Goal: Task Accomplishment & Management: Use online tool/utility

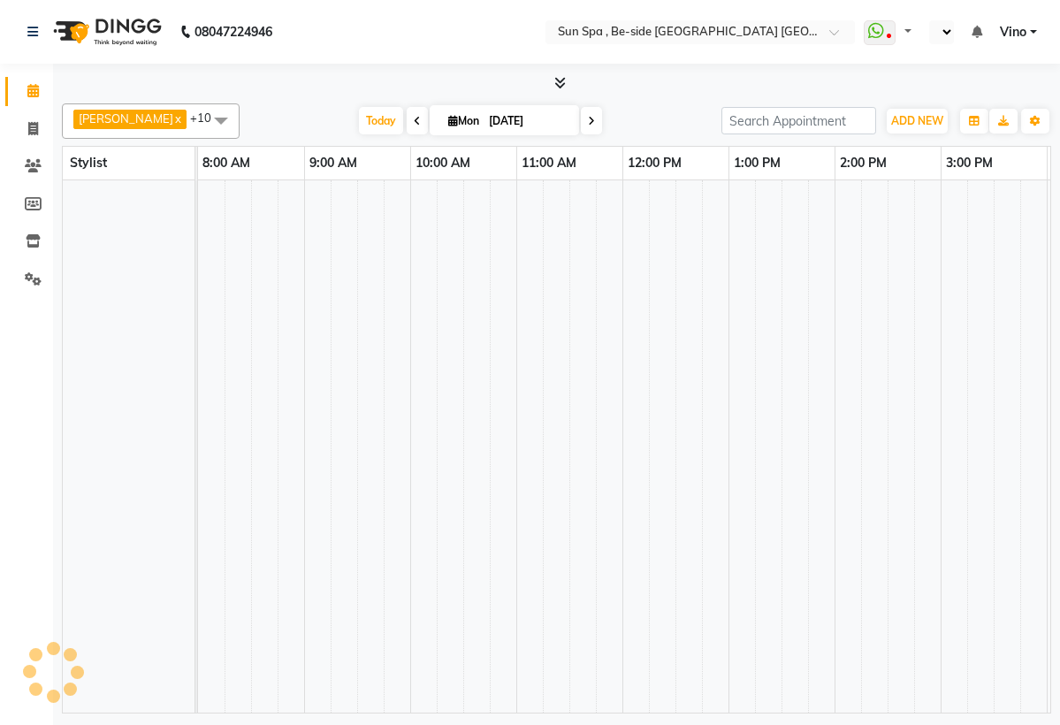
select select "en"
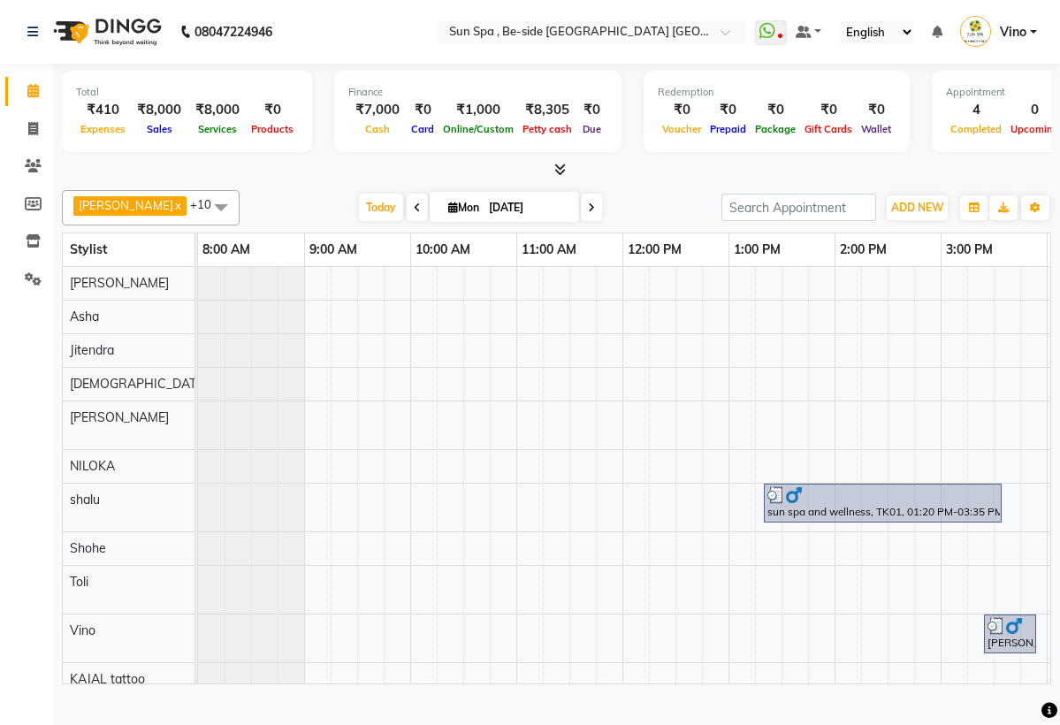
click at [34, 64] on nav "08047224946 Select Location × Sun Spa , Be-side [GEOGRAPHIC_DATA] [GEOGRAPHIC_D…" at bounding box center [530, 32] width 1060 height 64
click at [922, 214] on span "ADD NEW" at bounding box center [917, 207] width 52 height 13
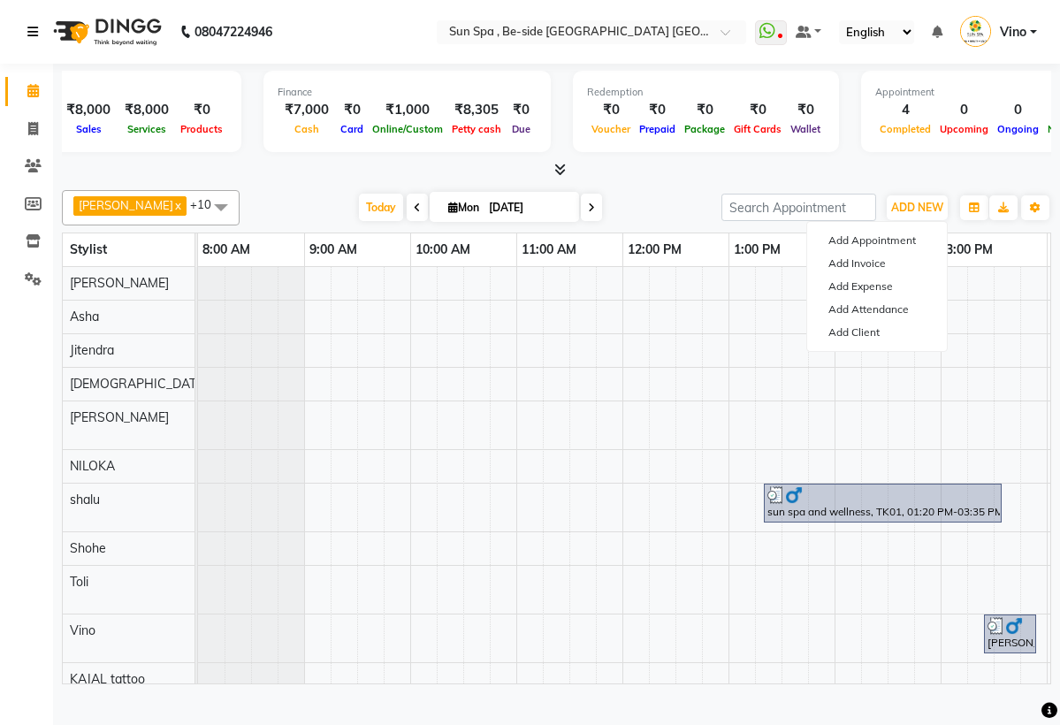
click at [35, 28] on icon at bounding box center [32, 32] width 11 height 12
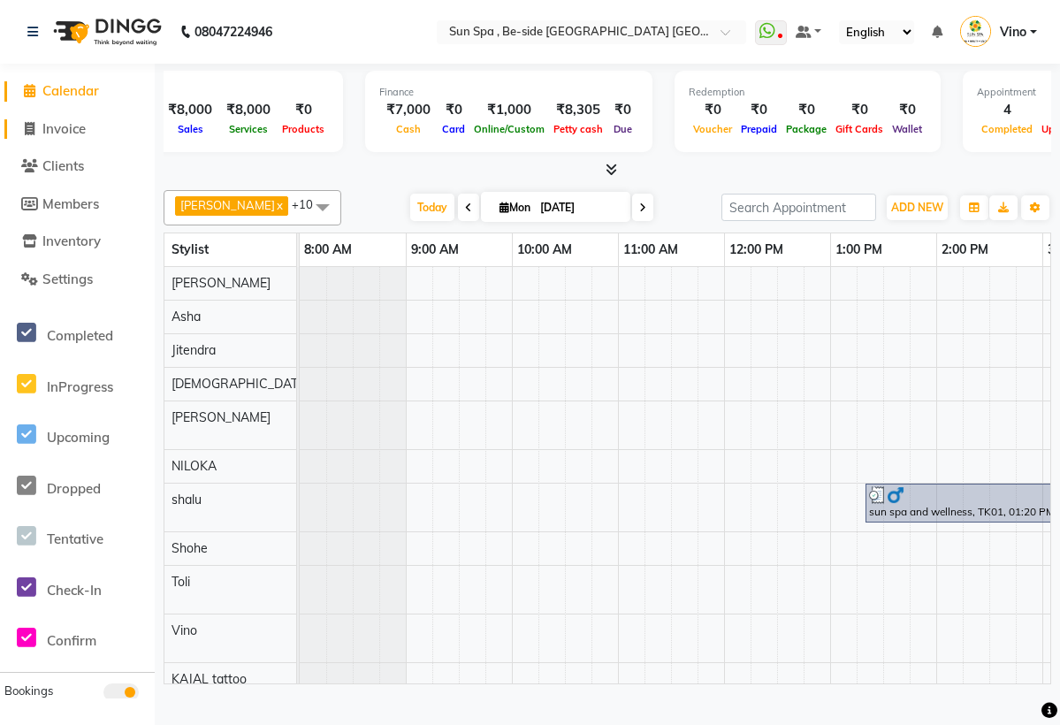
click at [102, 131] on link "Invoice" at bounding box center [77, 129] width 146 height 20
select select "service"
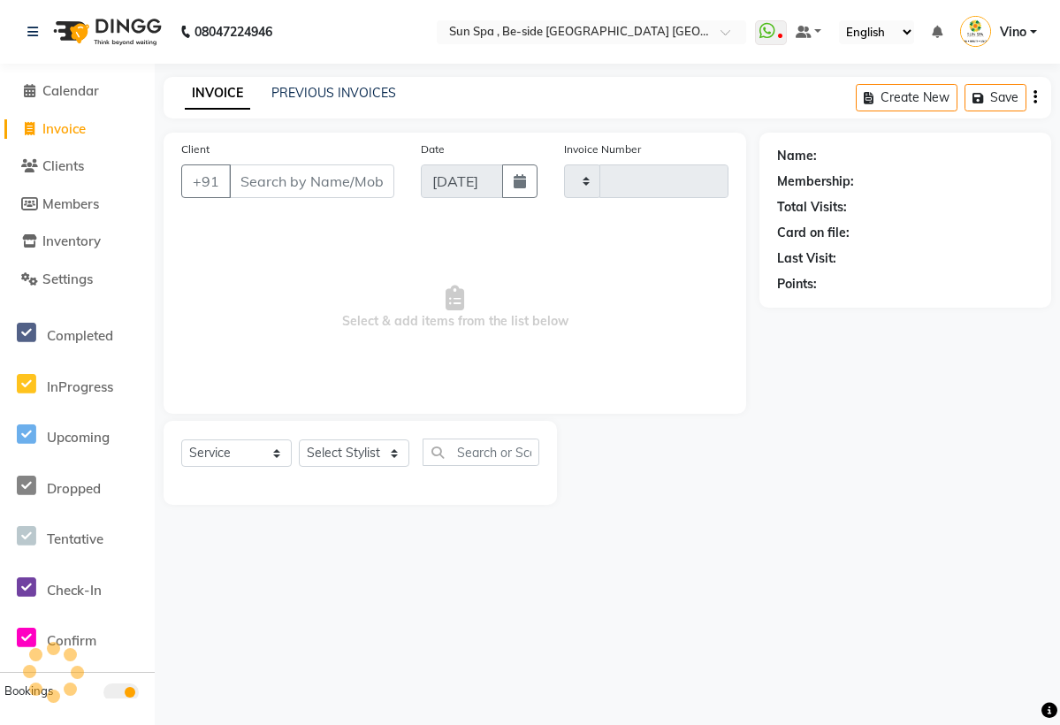
type input "1123"
select select "5782"
click at [84, 168] on span "Clients" at bounding box center [63, 165] width 42 height 17
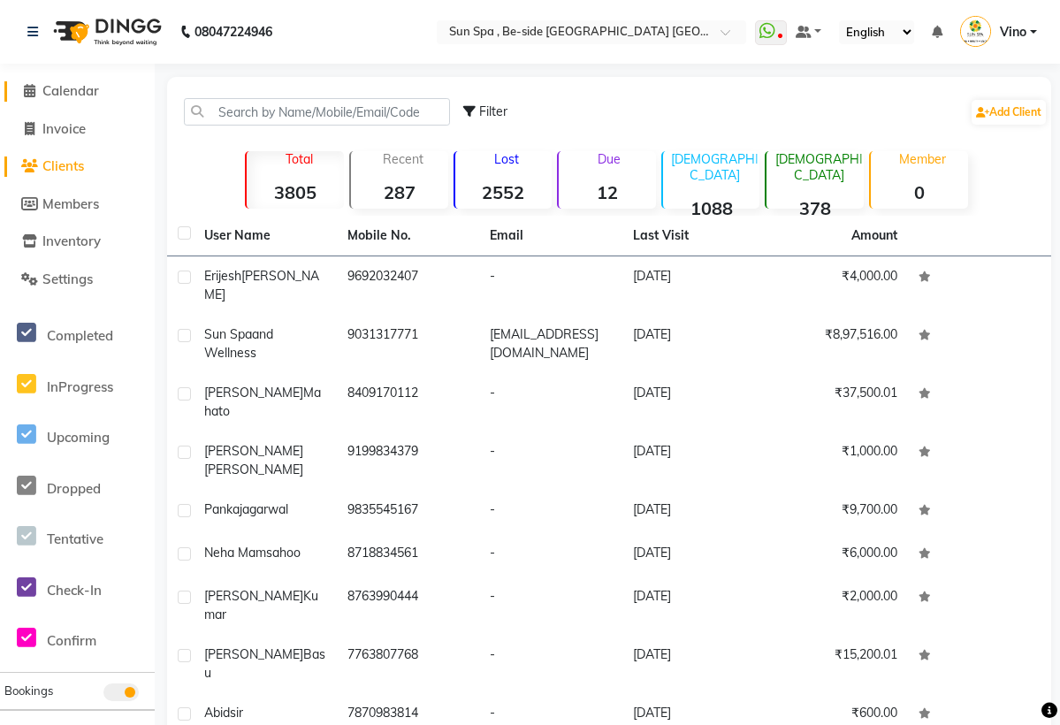
click at [114, 93] on link "Calendar" at bounding box center [77, 91] width 146 height 20
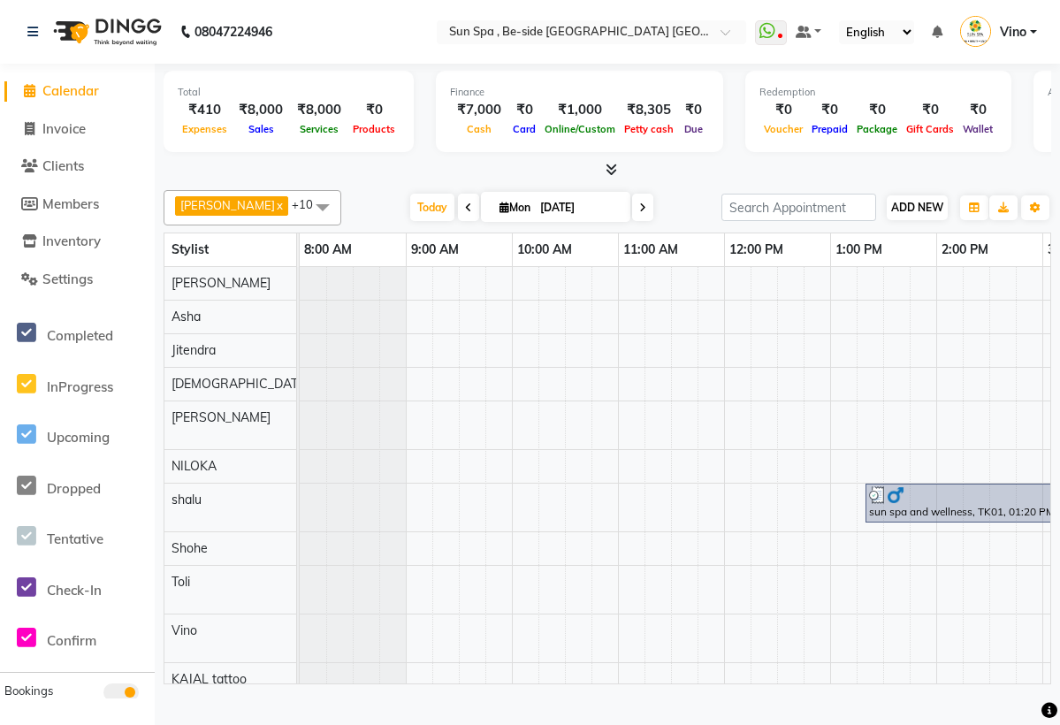
click at [912, 214] on span "ADD NEW" at bounding box center [917, 207] width 52 height 13
click at [1007, 298] on link "Add Expense" at bounding box center [1019, 286] width 140 height 23
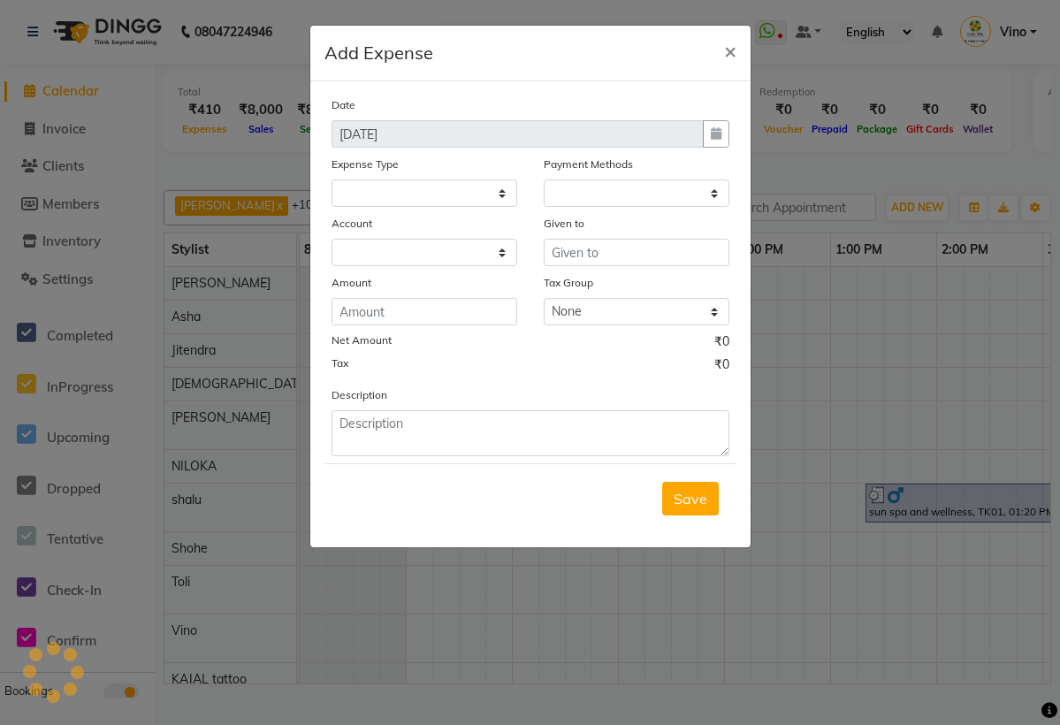
select select
select select "1"
select select "4733"
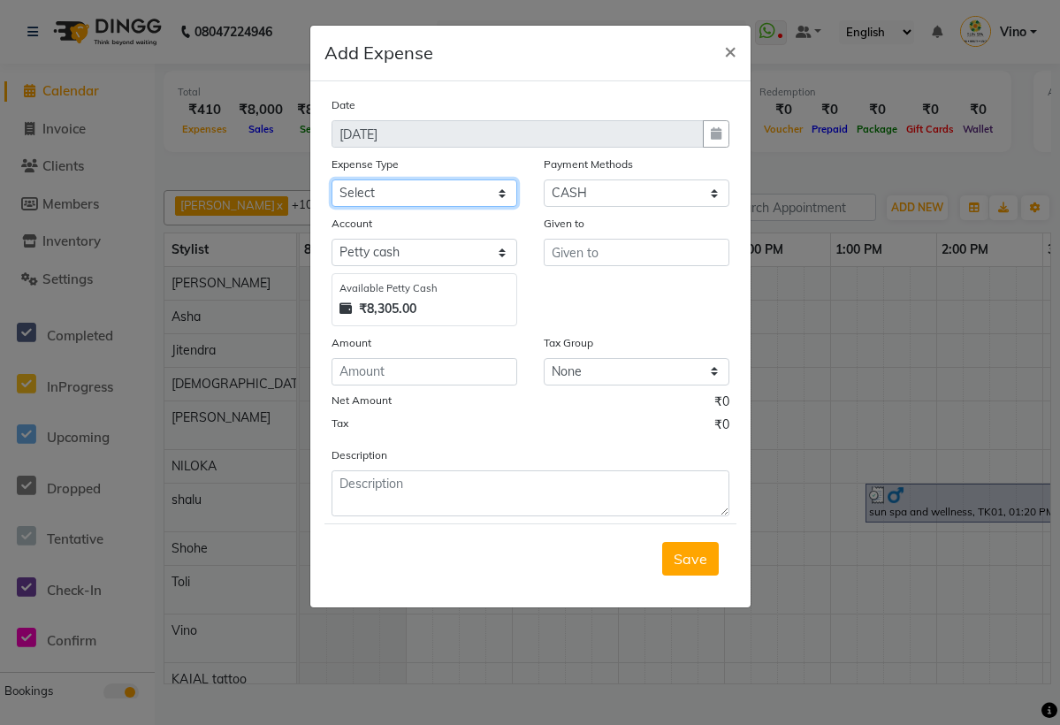
select select "12825"
click at [637, 256] on input "text" at bounding box center [637, 252] width 186 height 27
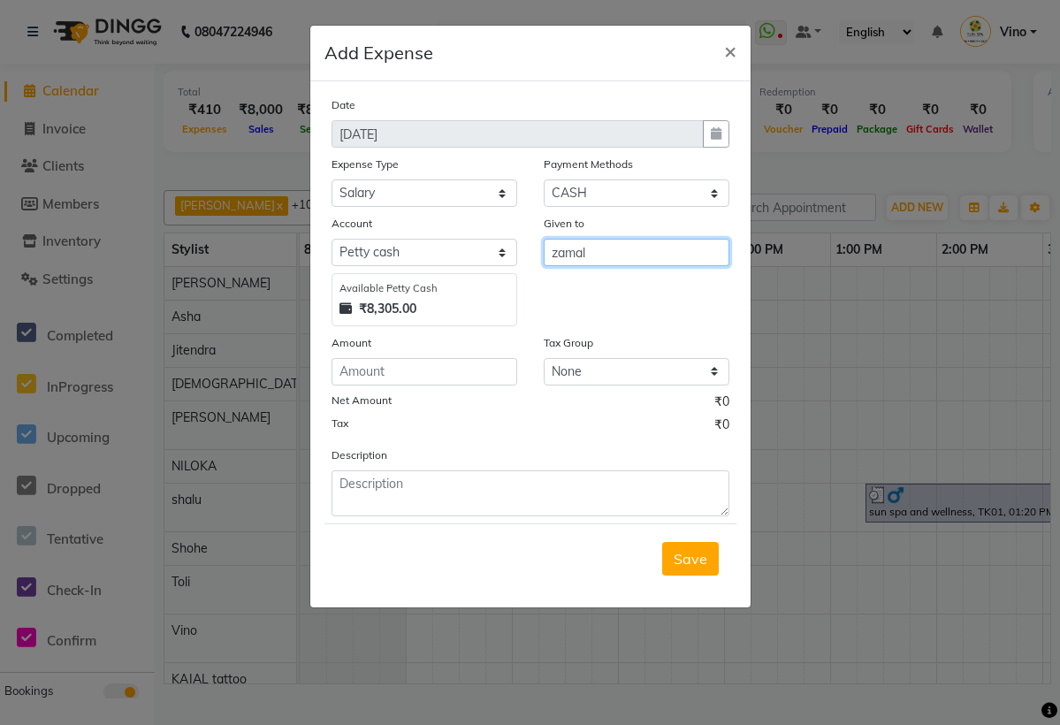
type input "zamal"
click at [431, 374] on input "number" at bounding box center [425, 371] width 186 height 27
type input "4000"
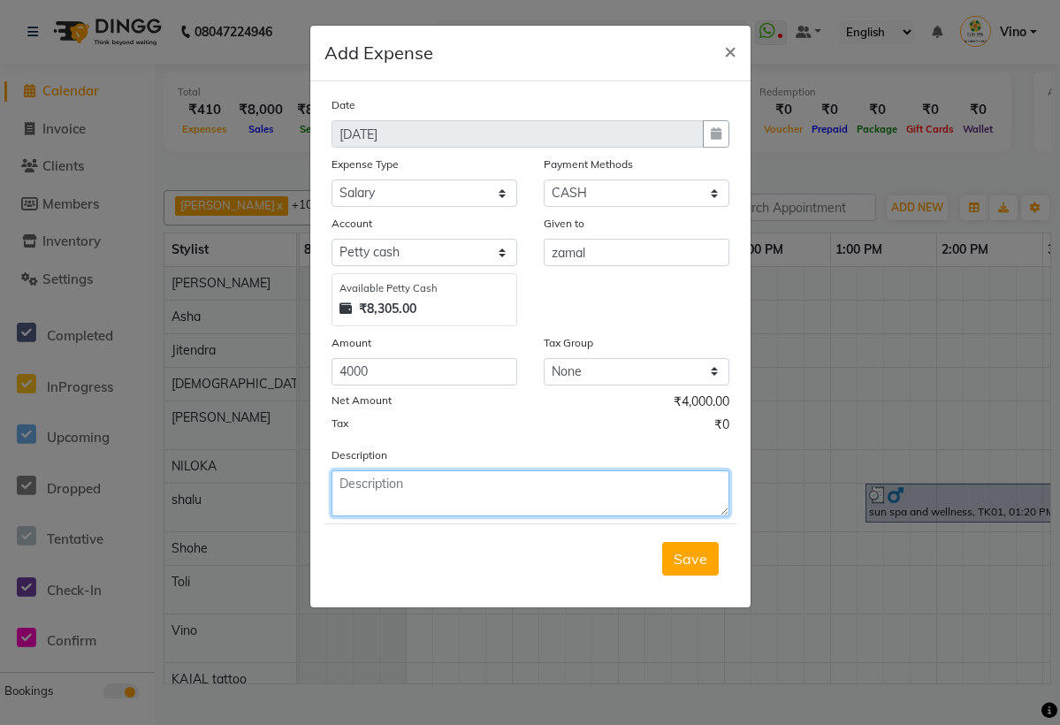
click at [458, 498] on textarea at bounding box center [531, 494] width 398 height 46
type textarea "salary Zamal 4000"
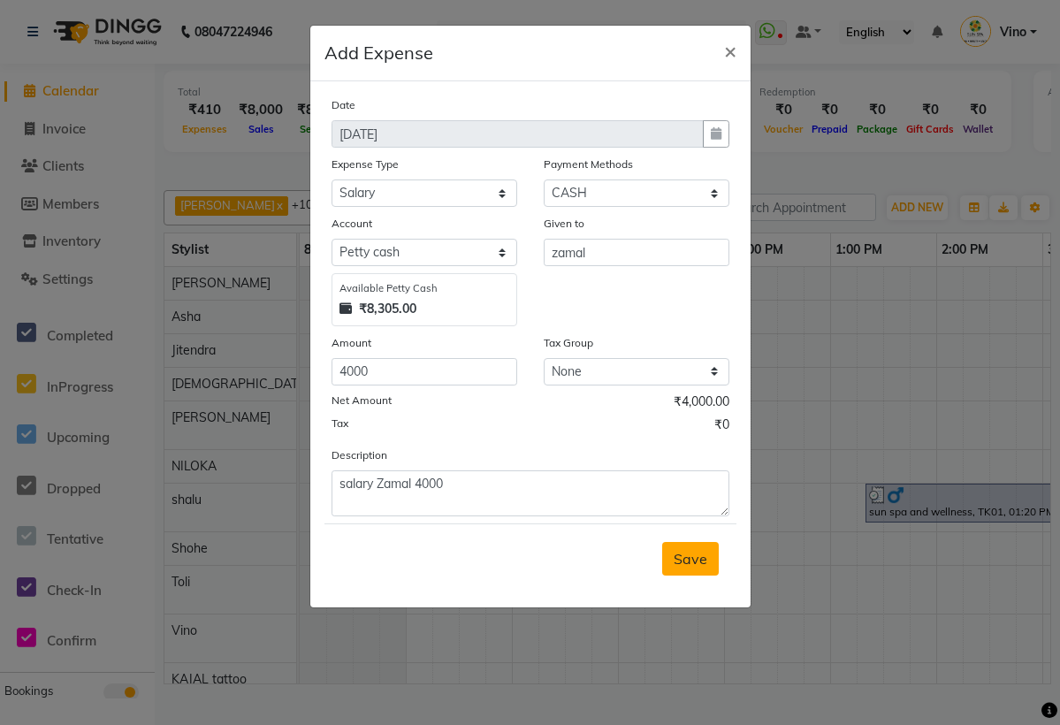
click at [687, 558] on span "Save" at bounding box center [691, 559] width 34 height 18
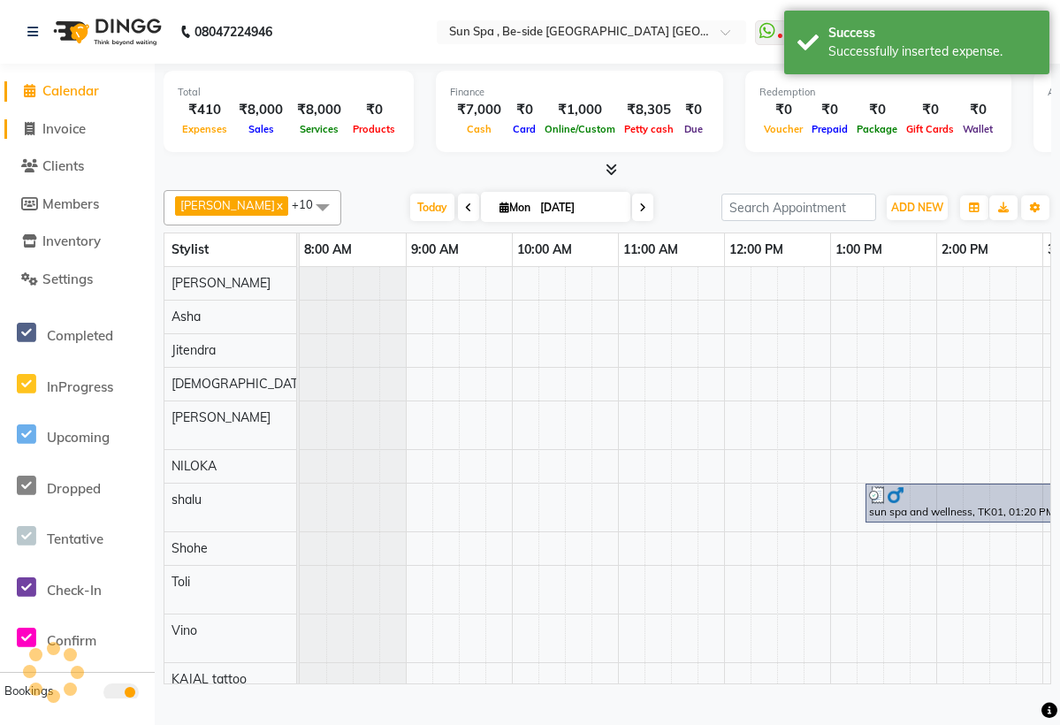
click at [104, 133] on link "Invoice" at bounding box center [77, 129] width 146 height 20
select select "service"
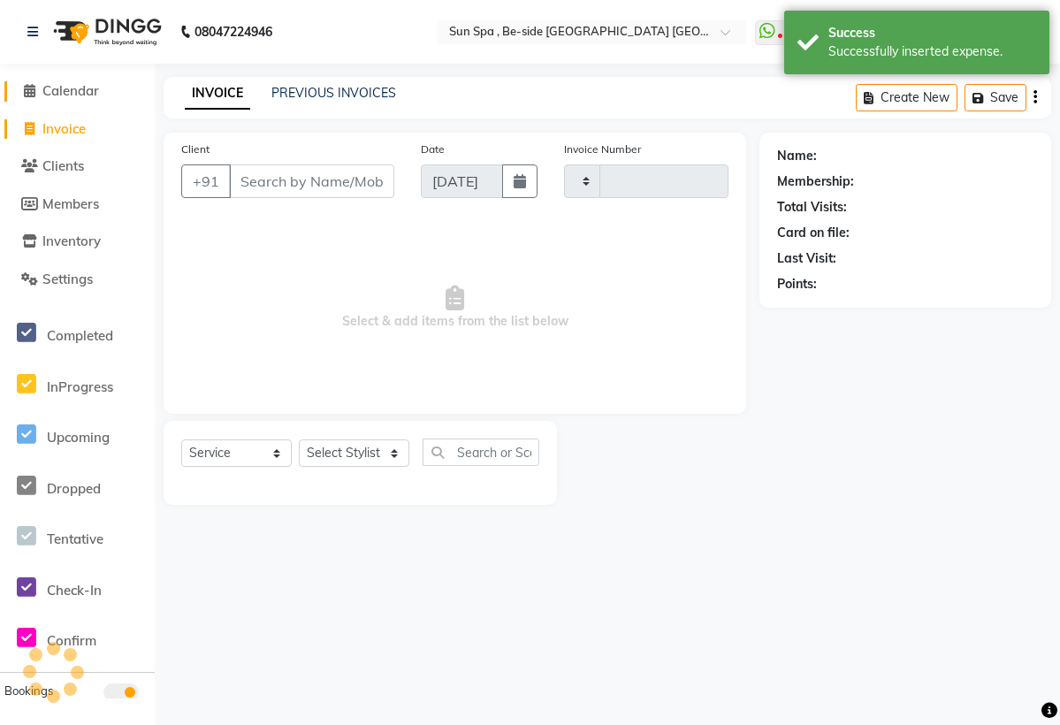
click at [111, 93] on link "Calendar" at bounding box center [77, 91] width 146 height 20
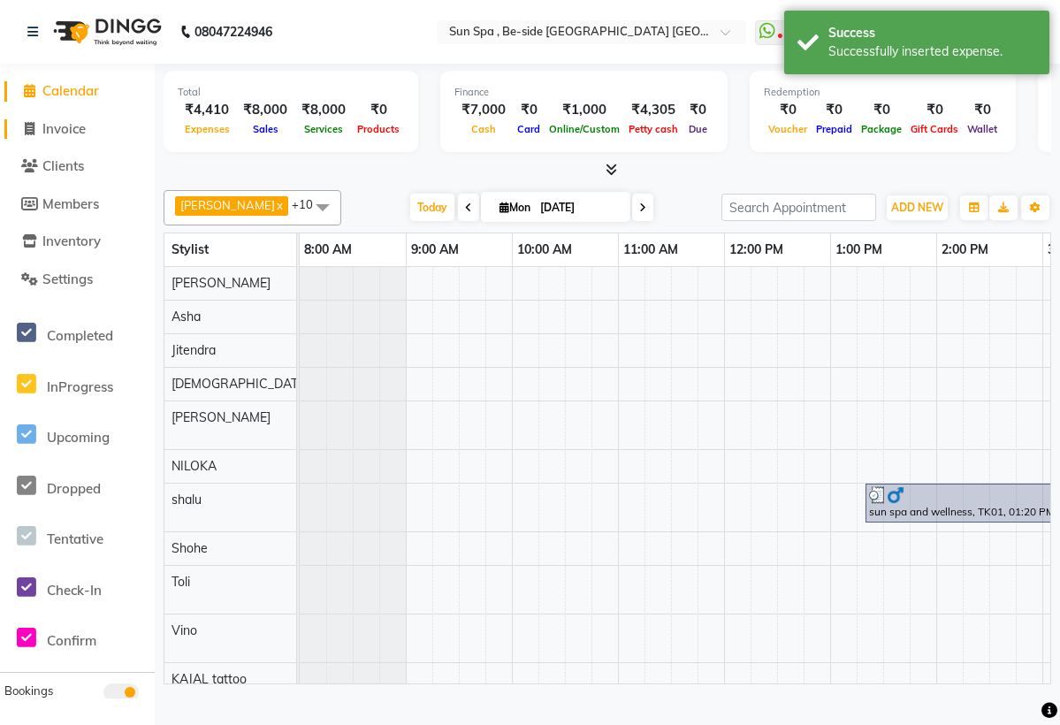
click at [96, 133] on link "Invoice" at bounding box center [77, 129] width 146 height 20
select select "service"
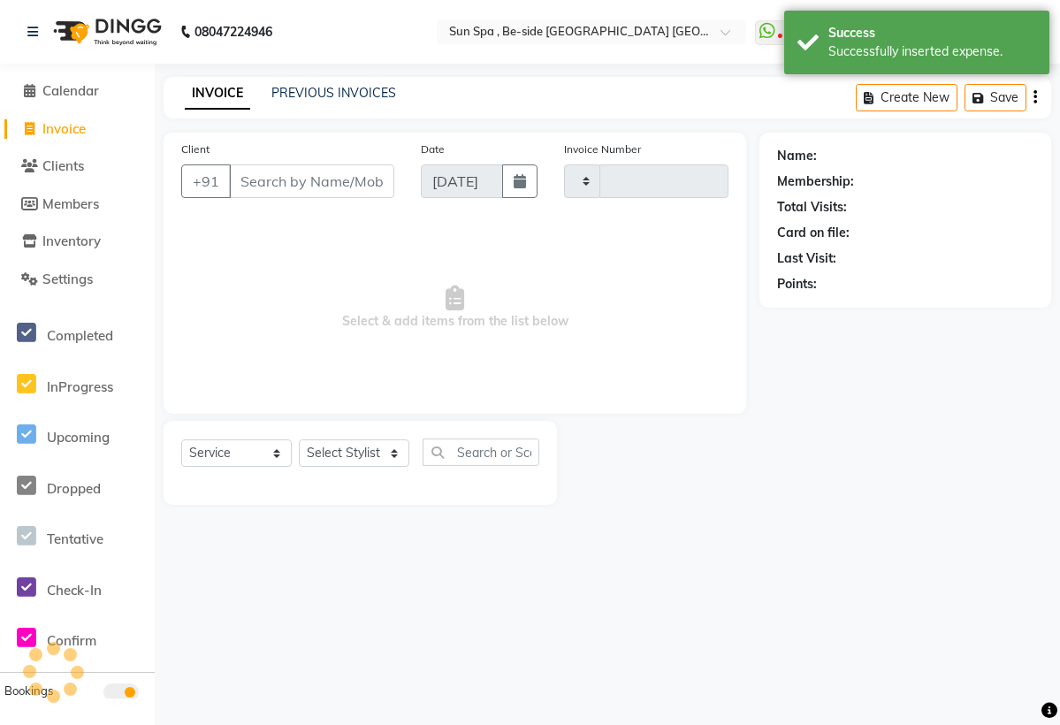
type input "1123"
select select "5782"
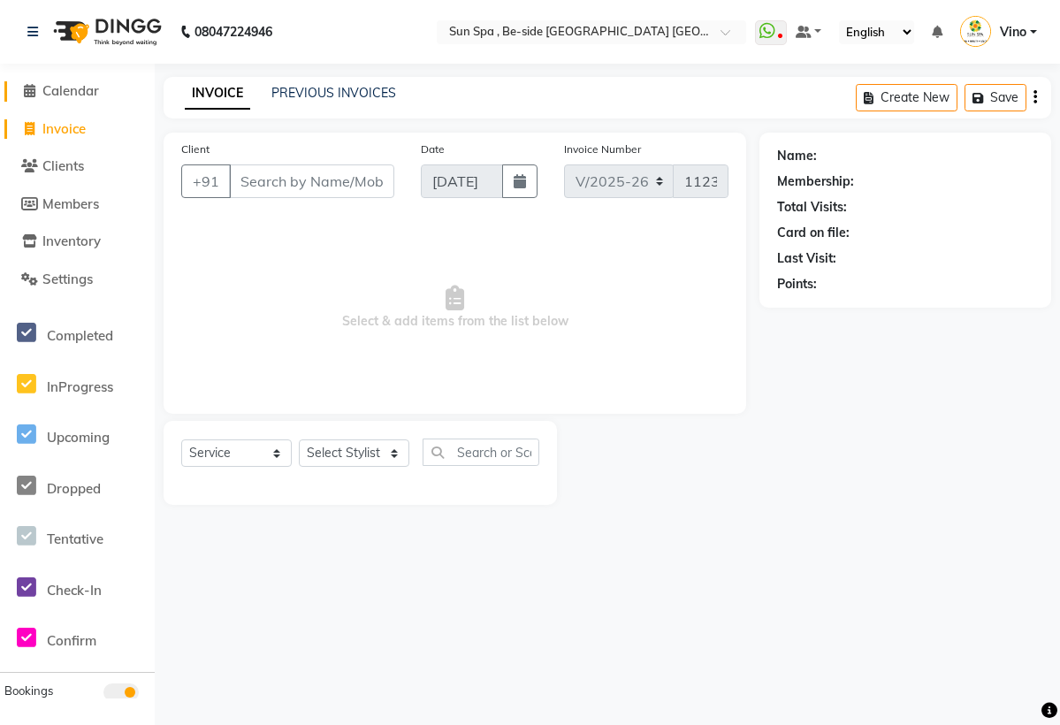
click at [110, 97] on link "Calendar" at bounding box center [77, 91] width 146 height 20
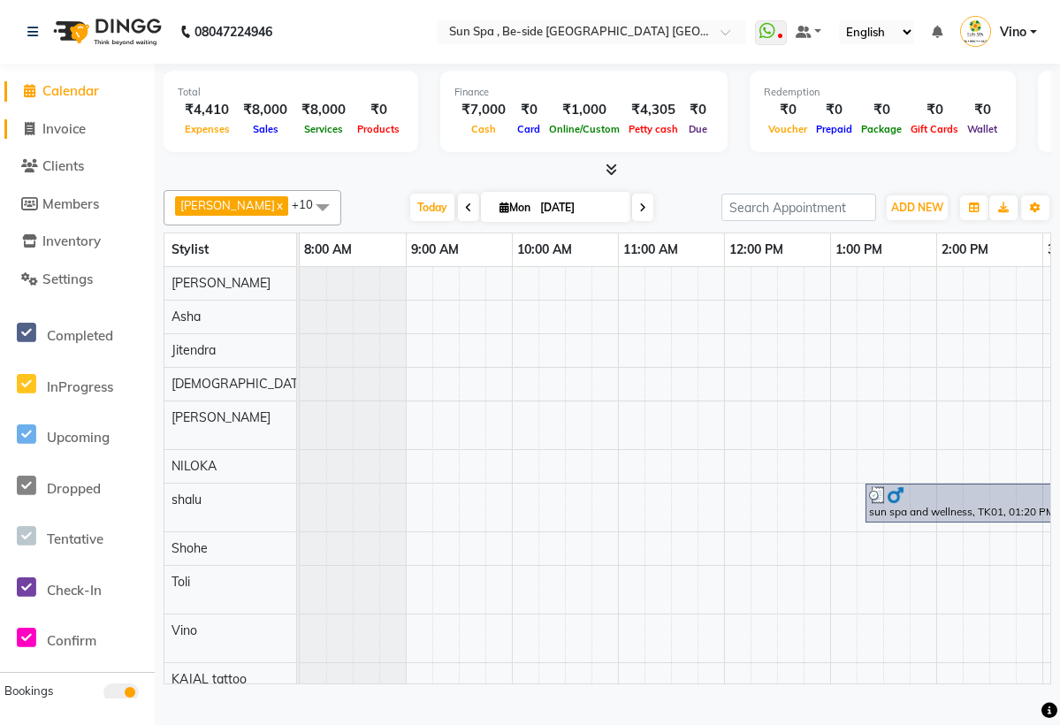
click at [99, 125] on link "Invoice" at bounding box center [77, 129] width 146 height 20
select select "service"
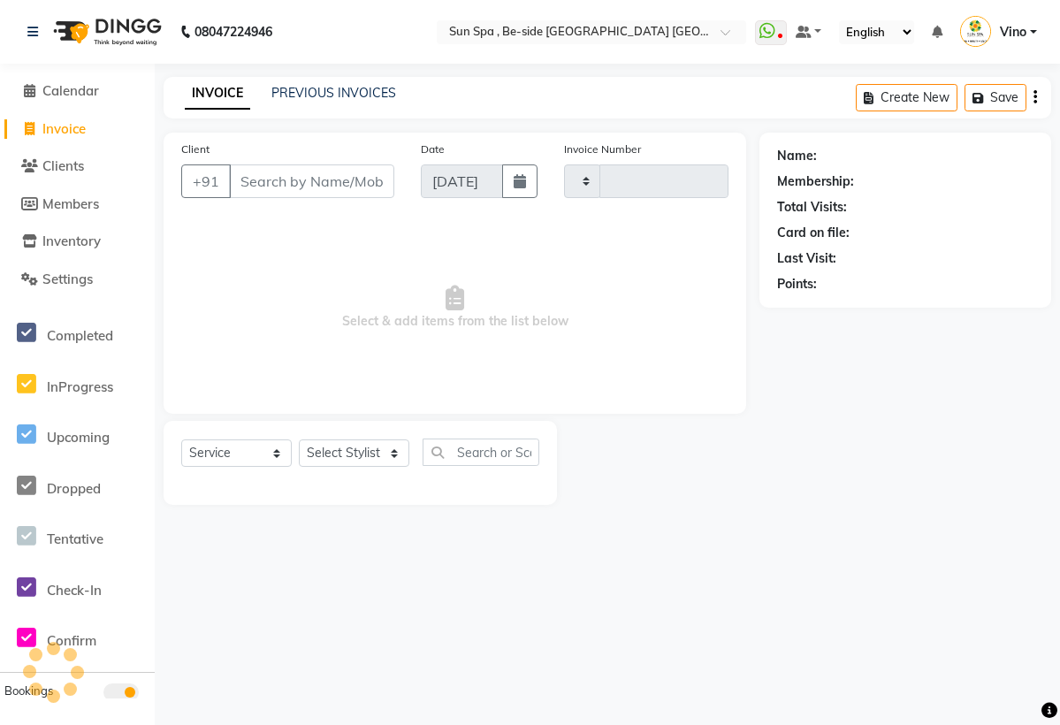
type input "1123"
select select "5782"
click at [115, 96] on link "Calendar" at bounding box center [77, 91] width 146 height 20
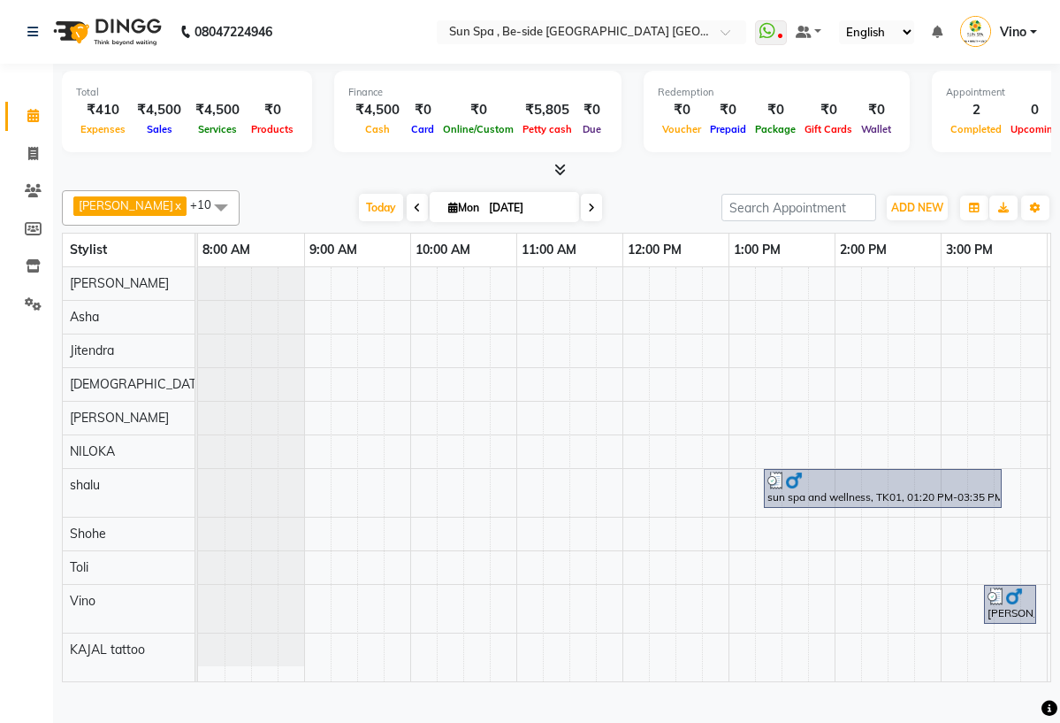
click at [417, 0] on html "08047224946 Select Location × Sun Spa , Be-side [GEOGRAPHIC_DATA] [GEOGRAPHIC_D…" at bounding box center [530, 361] width 1060 height 723
click at [456, 0] on html "08047224946 Select Location × Sun Spa , Be-side [GEOGRAPHIC_DATA] [GEOGRAPHIC_D…" at bounding box center [530, 361] width 1060 height 723
click at [501, 0] on html "08047224946 Select Location × Sun Spa , Be-side [GEOGRAPHIC_DATA] [GEOGRAPHIC_D…" at bounding box center [530, 361] width 1060 height 723
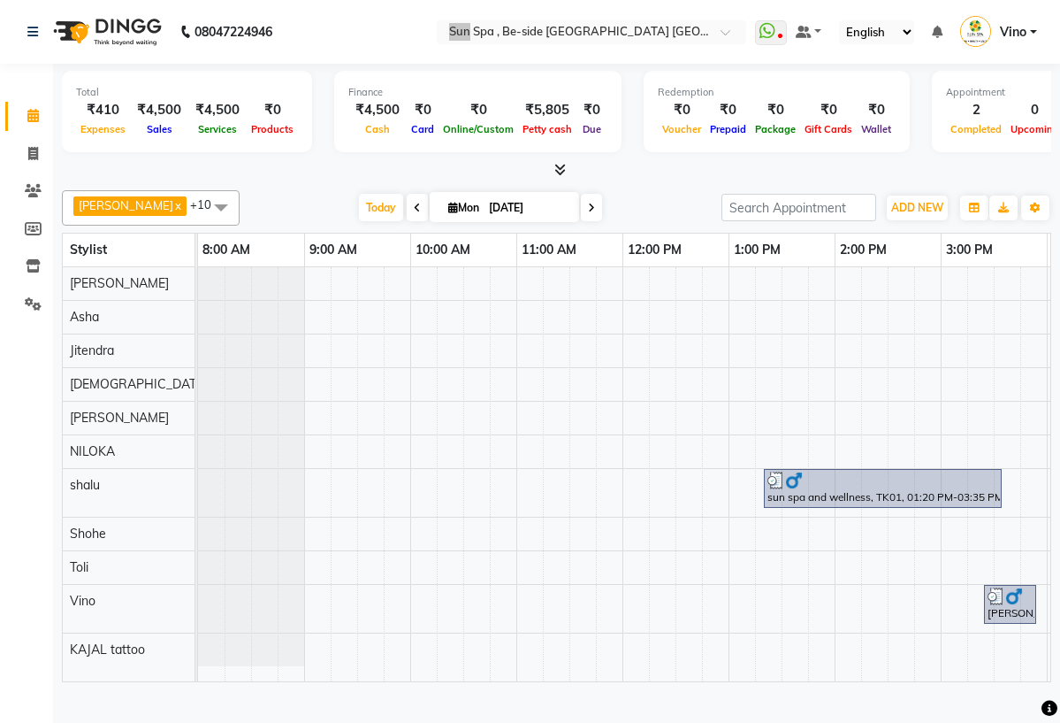
drag, startPoint x: 50, startPoint y: 477, endPoint x: 501, endPoint y: -19, distance: 669.9
click at [501, 0] on html "08047224946 Select Location × Sun Spa , Be-side [GEOGRAPHIC_DATA] [GEOGRAPHIC_D…" at bounding box center [530, 361] width 1060 height 723
click at [506, 12] on nav "08047224946 Select Location × Sun Spa , Be-side [GEOGRAPHIC_DATA] [GEOGRAPHIC_D…" at bounding box center [530, 32] width 1060 height 64
click at [31, 28] on icon at bounding box center [32, 32] width 11 height 12
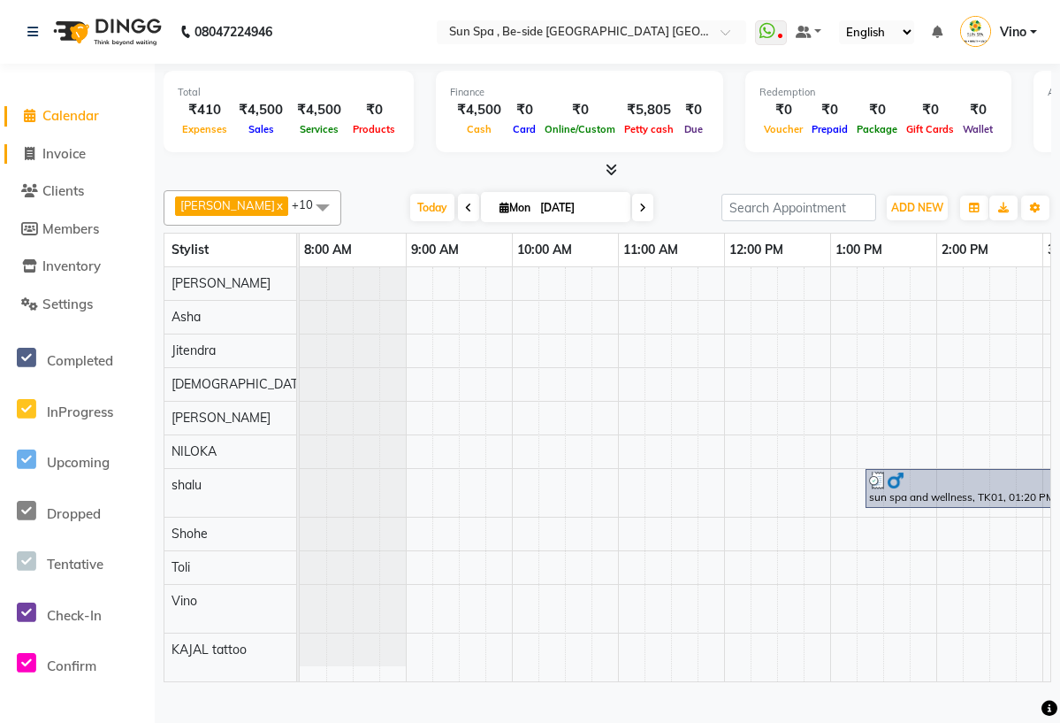
click at [85, 156] on span "Invoice" at bounding box center [63, 153] width 43 height 17
select select "service"
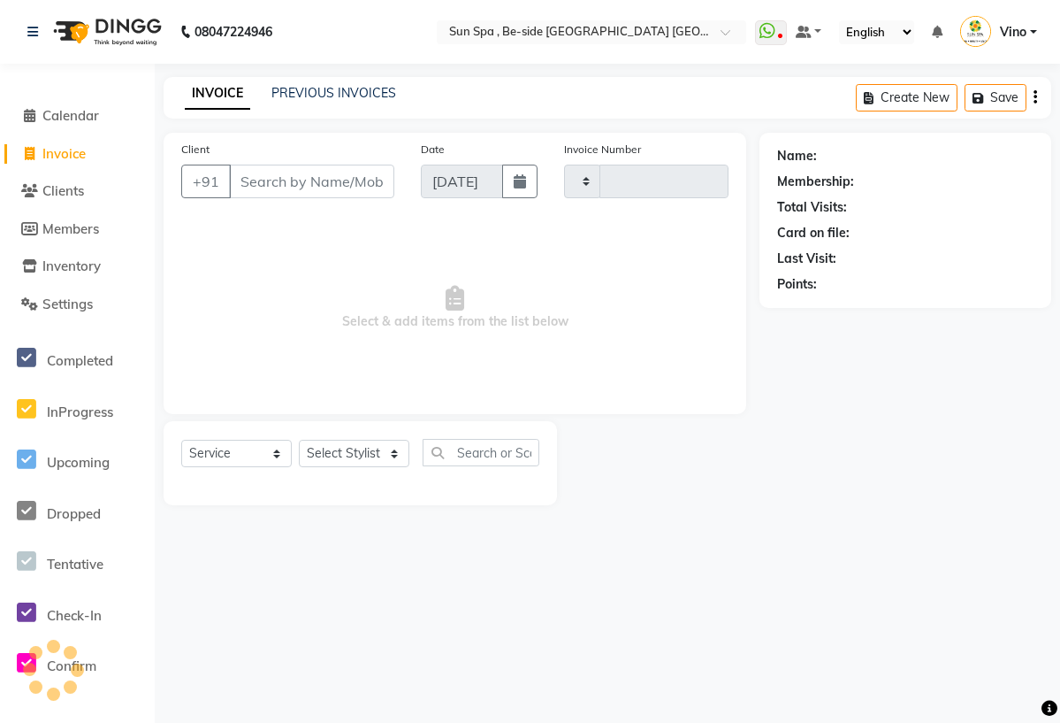
type input "1123"
select select "5782"
click at [112, 116] on link "Calendar" at bounding box center [77, 116] width 146 height 20
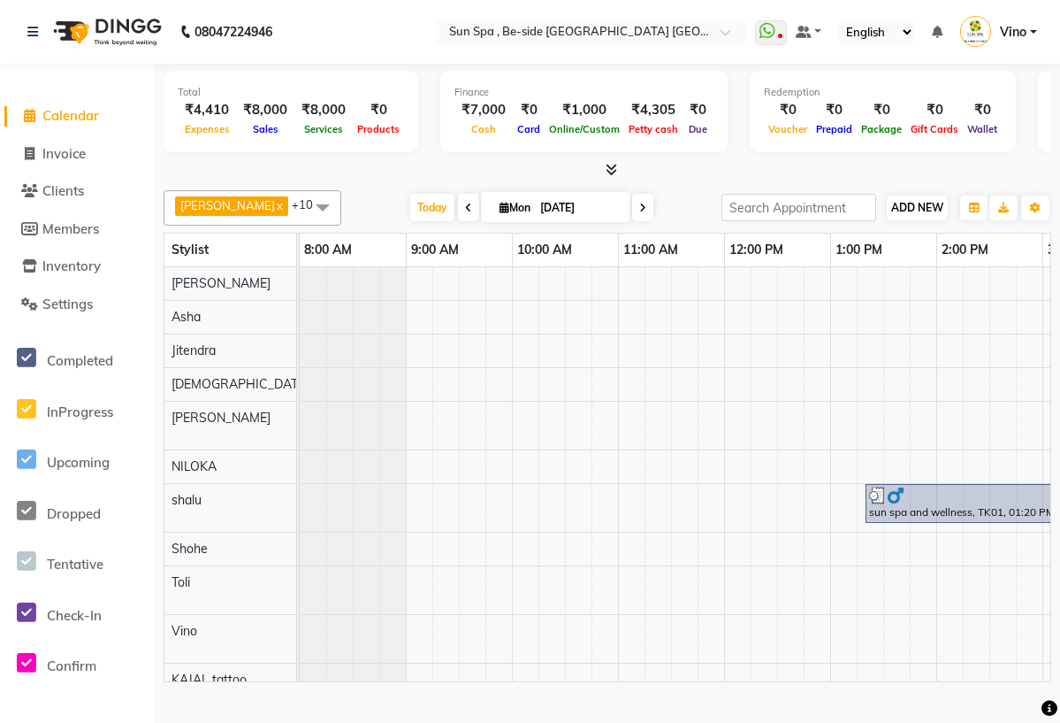
click at [920, 214] on span "ADD NEW" at bounding box center [917, 207] width 52 height 13
click at [1006, 298] on link "Add Expense" at bounding box center [1019, 286] width 140 height 23
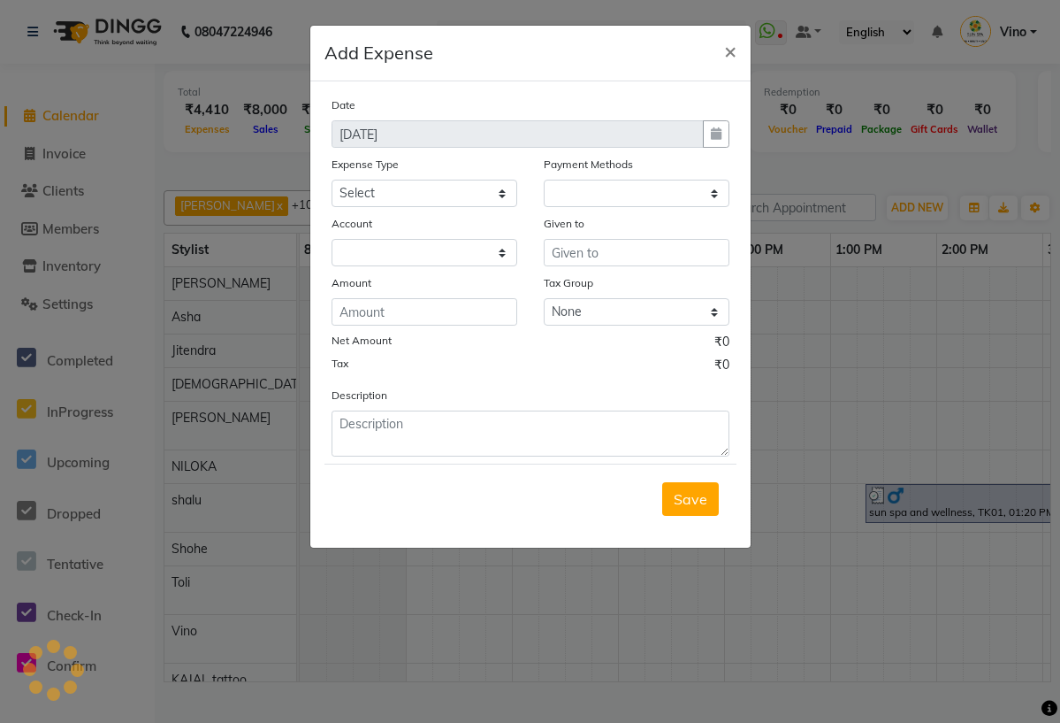
select select "1"
select select "4733"
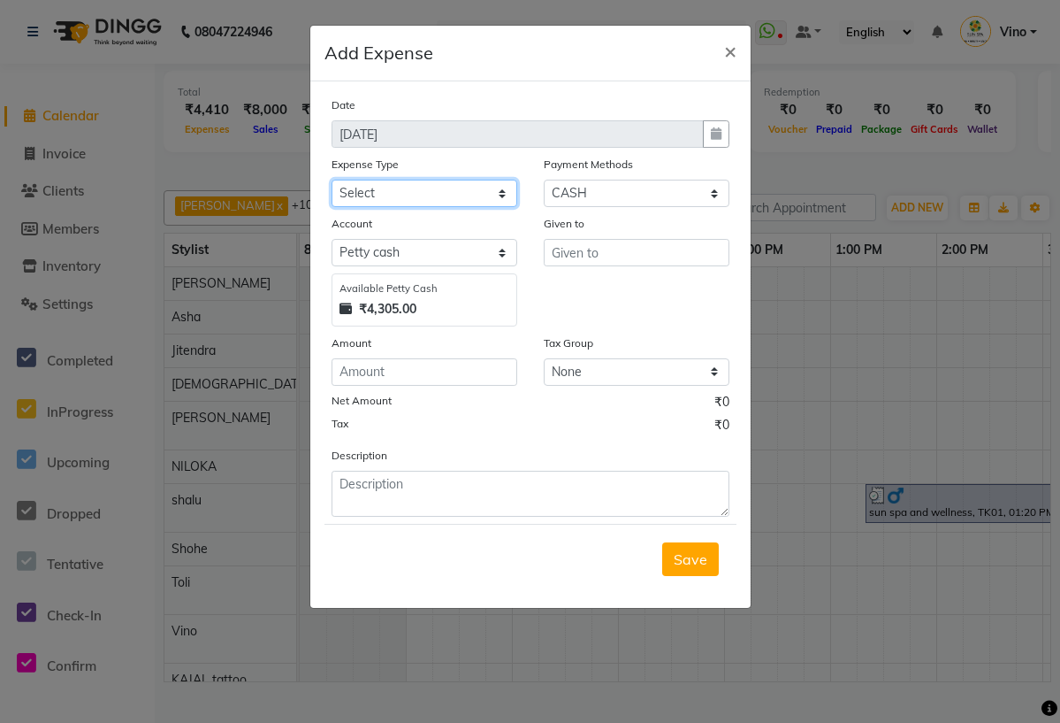
select select "12839"
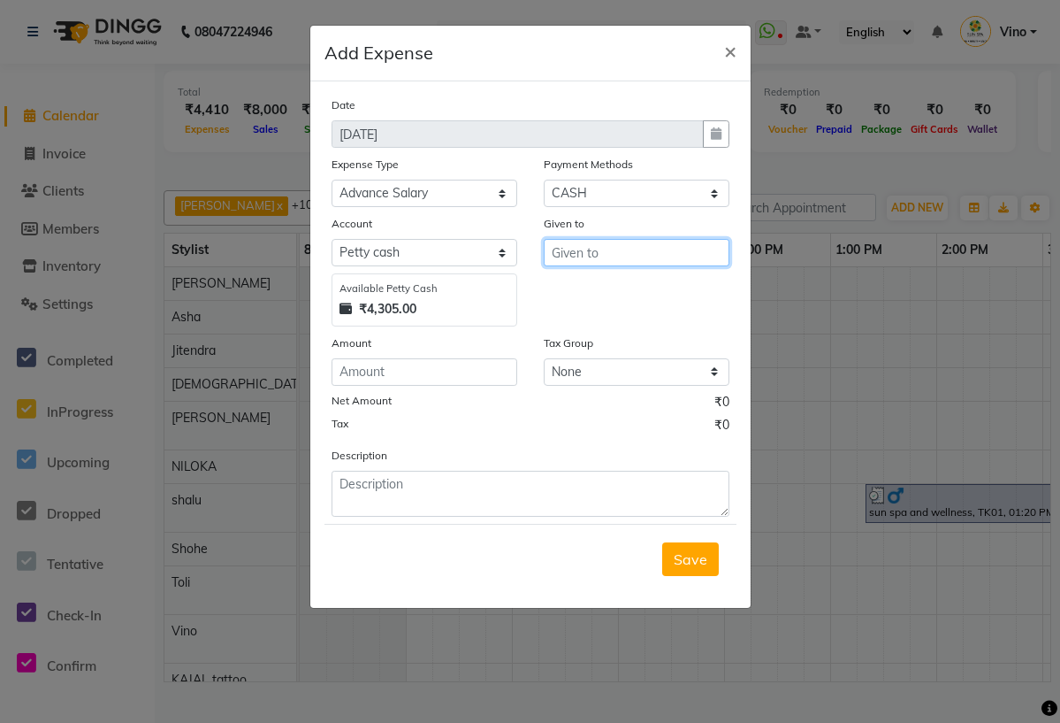
click at [623, 262] on input "text" at bounding box center [637, 252] width 186 height 27
click at [630, 320] on button "K rishna" at bounding box center [615, 318] width 140 height 28
type input "[DEMOGRAPHIC_DATA]"
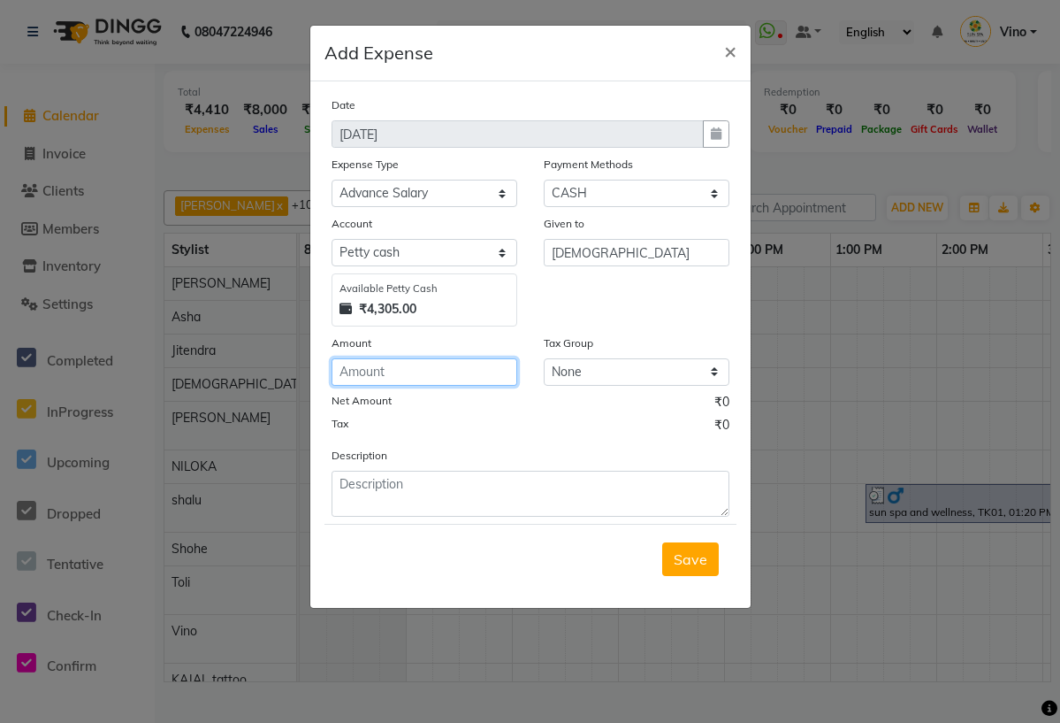
click at [409, 375] on input "number" at bounding box center [425, 371] width 186 height 27
type input "2000"
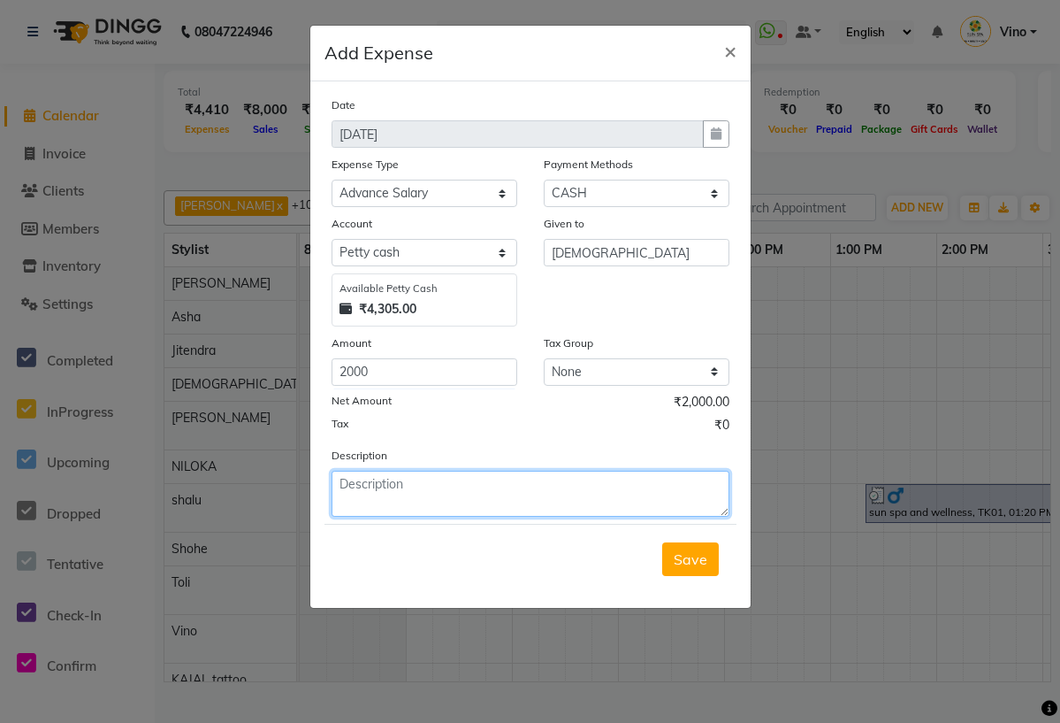
click at [435, 490] on textarea at bounding box center [531, 494] width 398 height 46
click at [534, 493] on textarea "advance salary [DEMOGRAPHIC_DATA]" at bounding box center [531, 494] width 398 height 46
type textarea "advance salary krishna 2000"
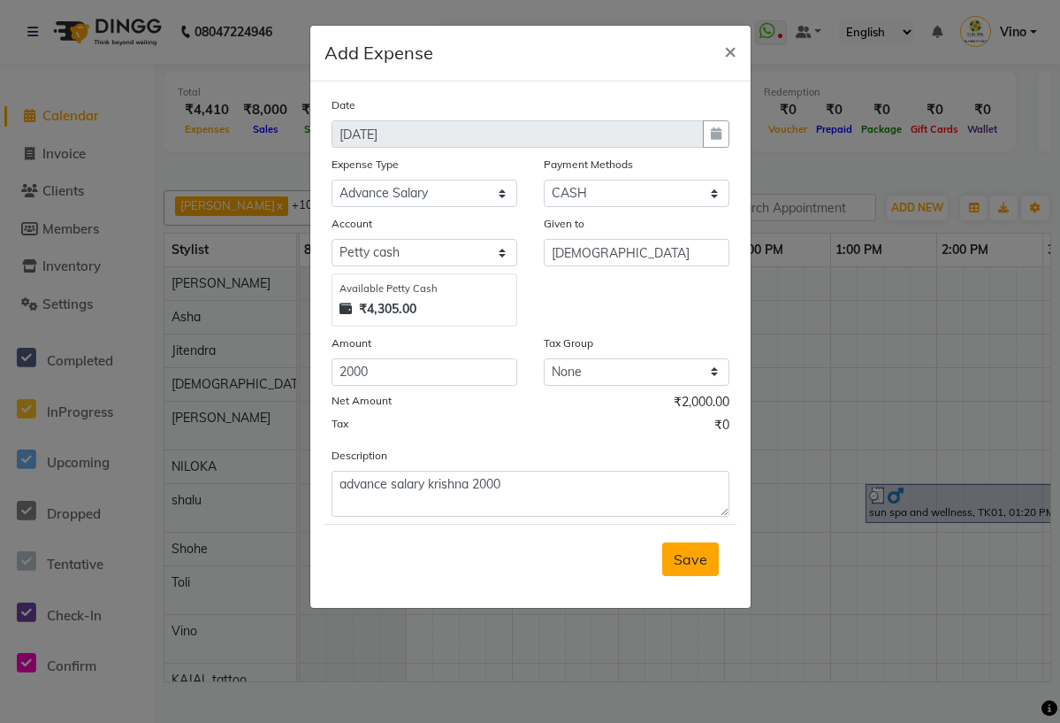
click at [689, 562] on span "Save" at bounding box center [691, 559] width 34 height 18
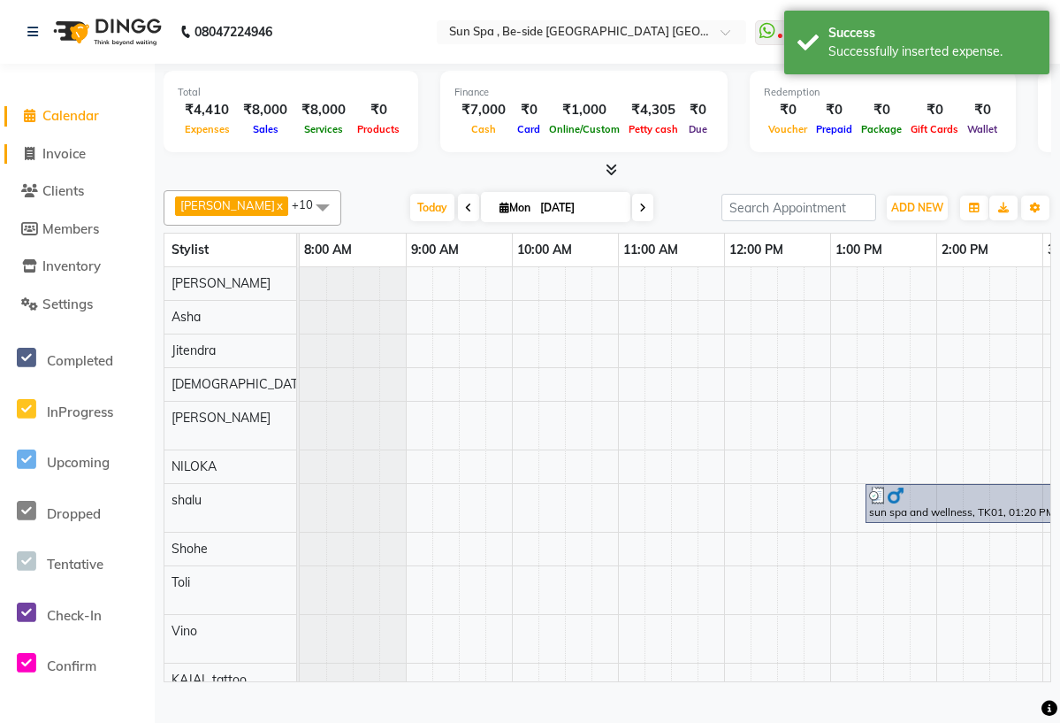
click at [80, 152] on span "Invoice" at bounding box center [63, 153] width 43 height 17
select select "service"
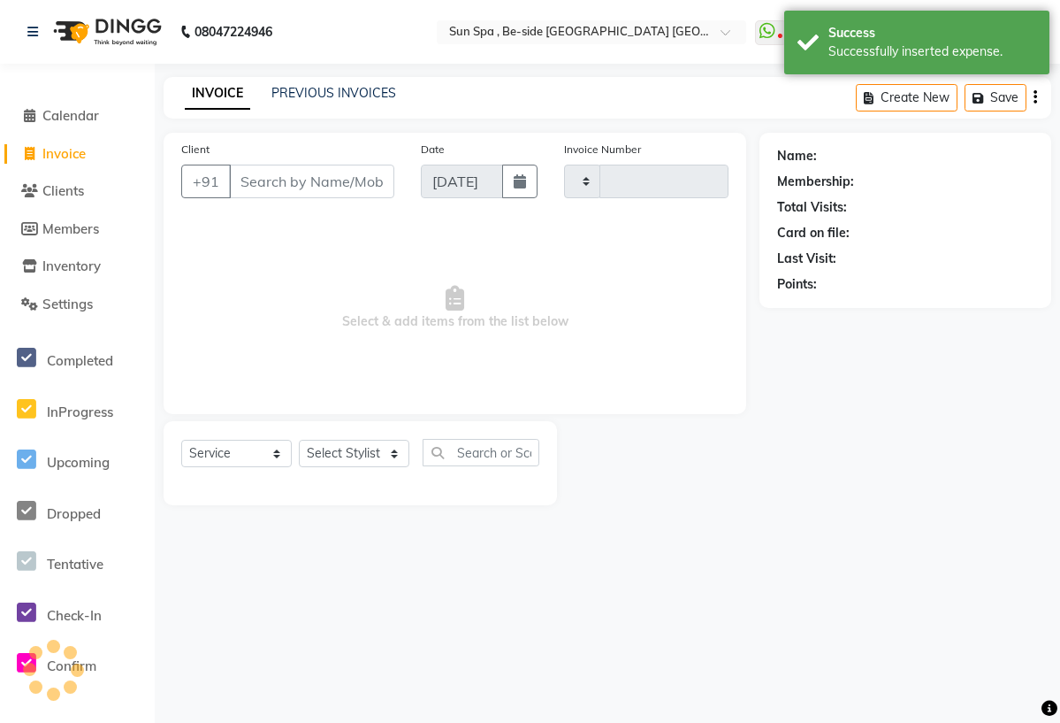
type input "1123"
select select "5782"
click at [105, 112] on link "Calendar" at bounding box center [77, 116] width 146 height 20
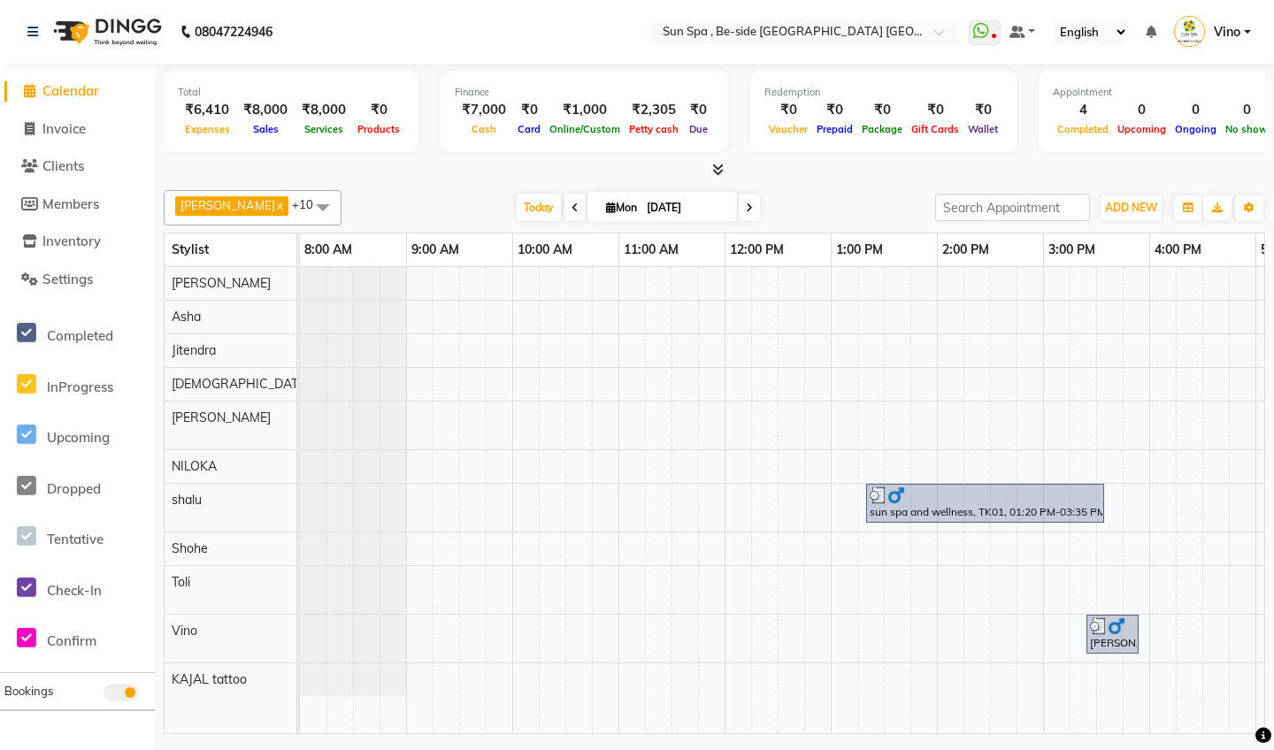
click at [95, 141] on li "Invoice" at bounding box center [77, 130] width 155 height 38
click at [95, 136] on link "Invoice" at bounding box center [77, 129] width 146 height 20
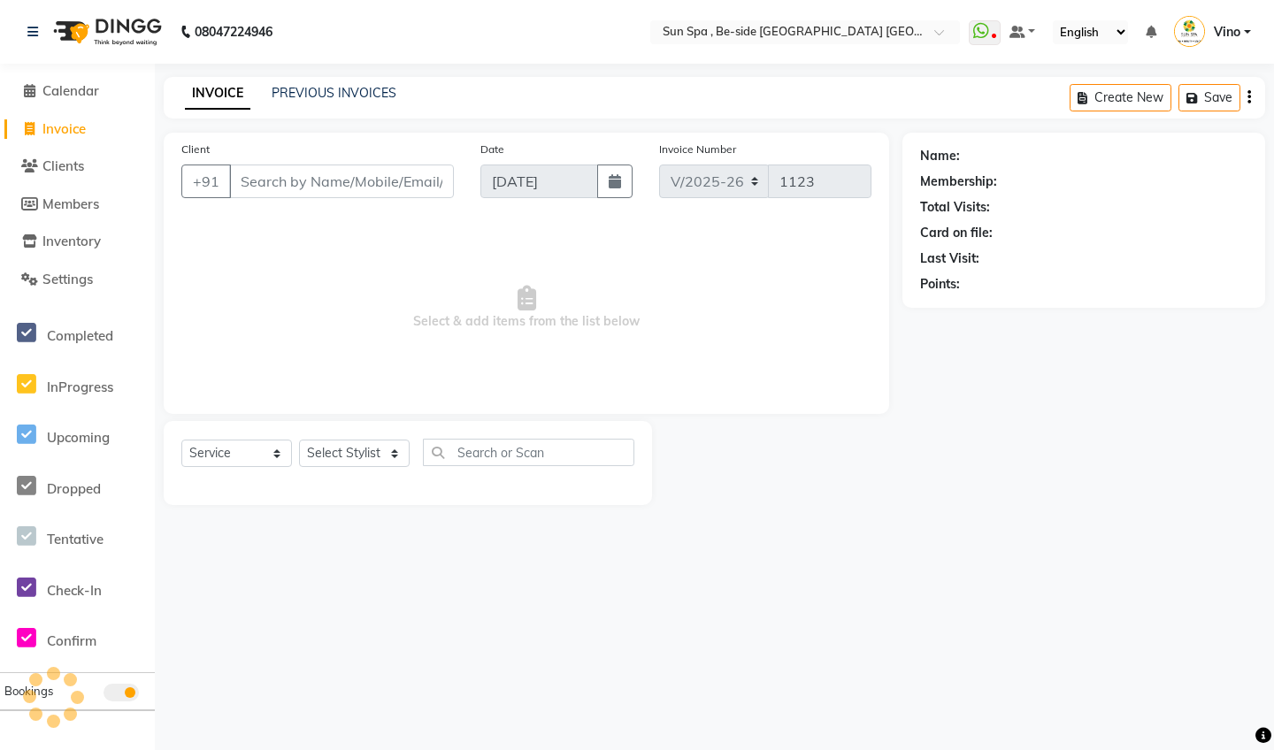
click at [95, 136] on link "Invoice" at bounding box center [77, 129] width 146 height 20
select select "5782"
select select "service"
click at [116, 96] on link "Calendar" at bounding box center [77, 91] width 146 height 20
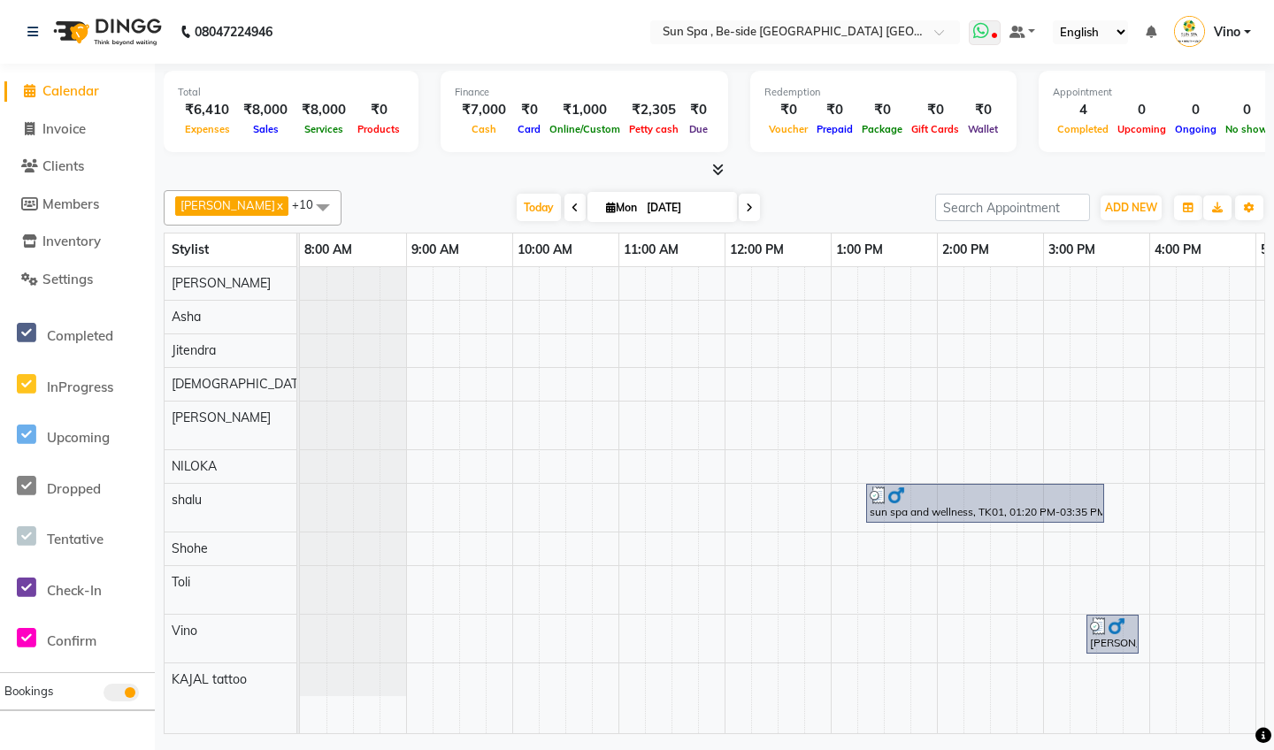
click at [973, 36] on icon at bounding box center [981, 31] width 16 height 18
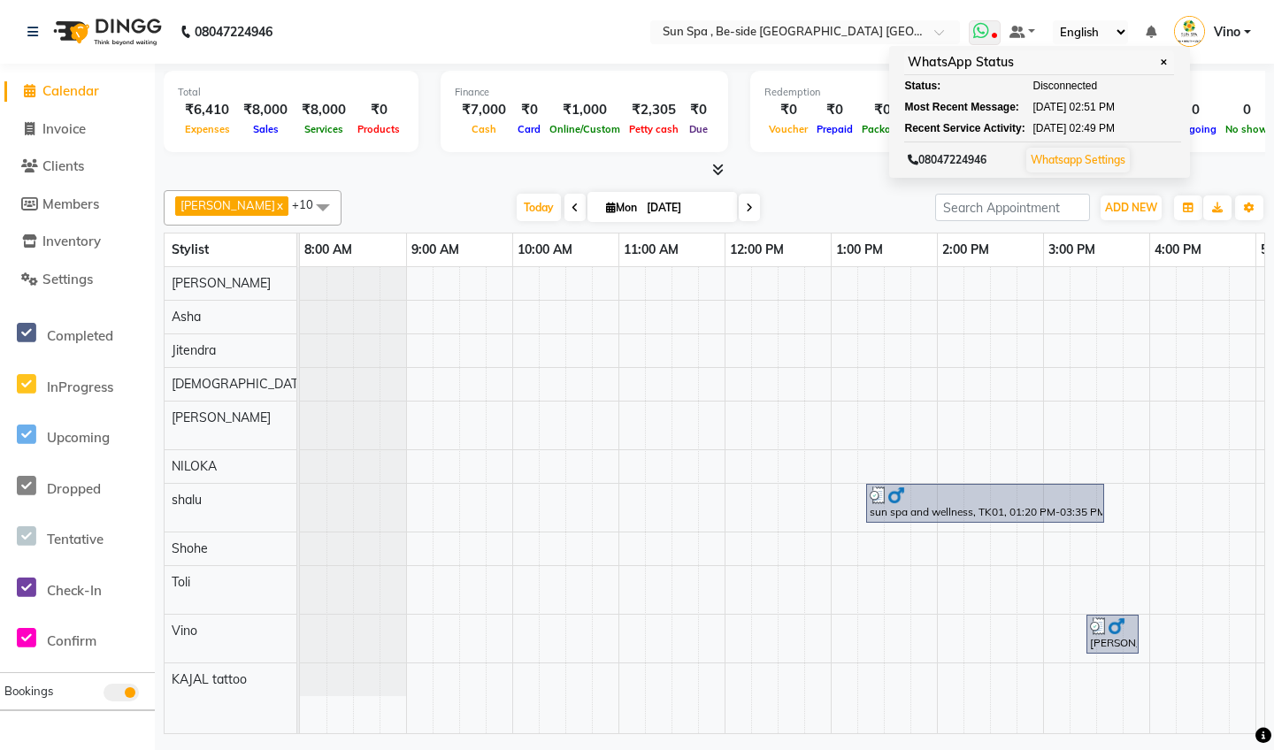
click at [1060, 58] on span "✕" at bounding box center [1163, 62] width 16 height 13
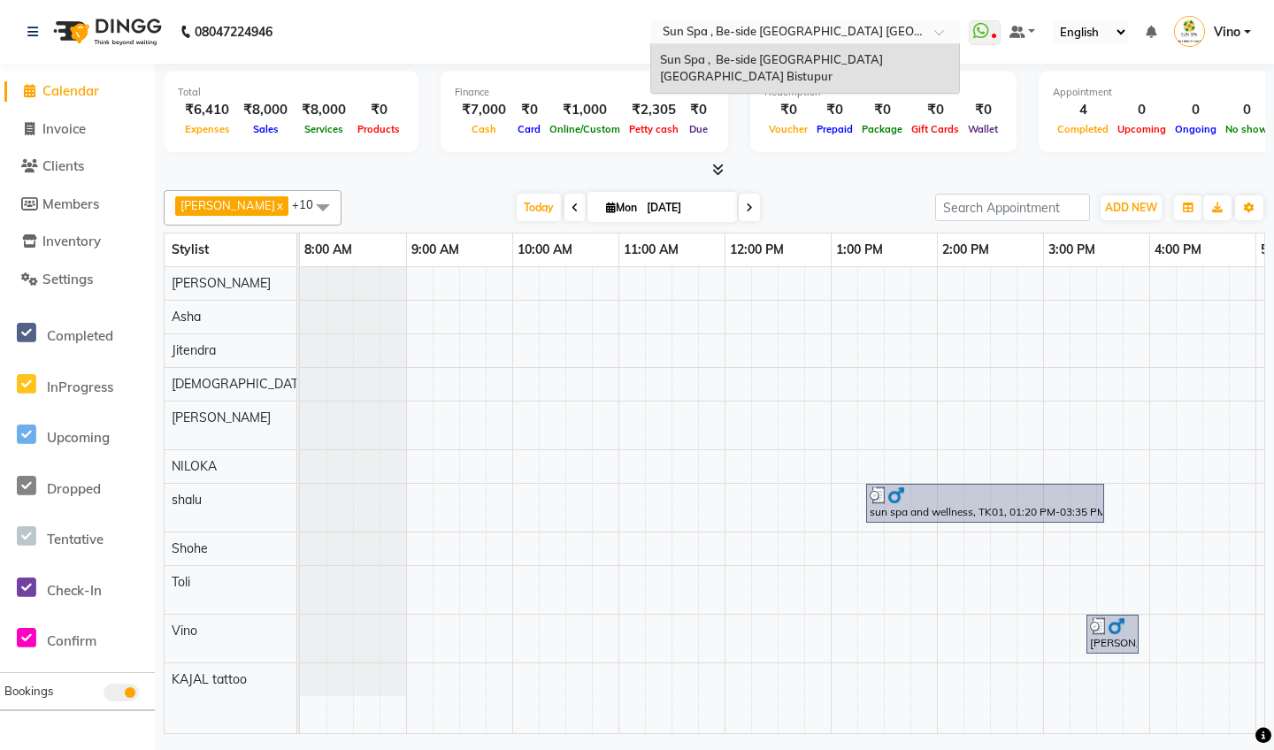
click at [934, 29] on span at bounding box center [945, 37] width 22 height 18
click at [107, 129] on link "Invoice" at bounding box center [77, 129] width 146 height 20
select select "service"
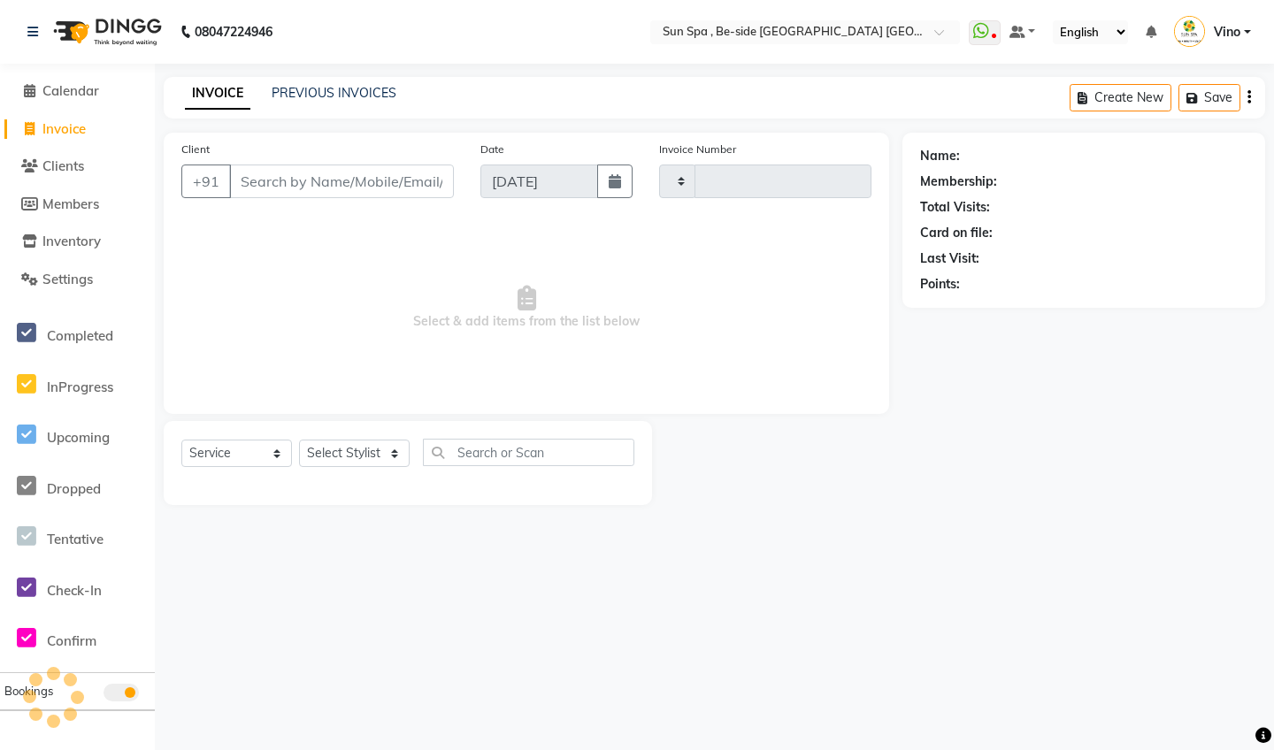
type input "1123"
select select "5782"
click at [114, 90] on link "Calendar" at bounding box center [77, 91] width 146 height 20
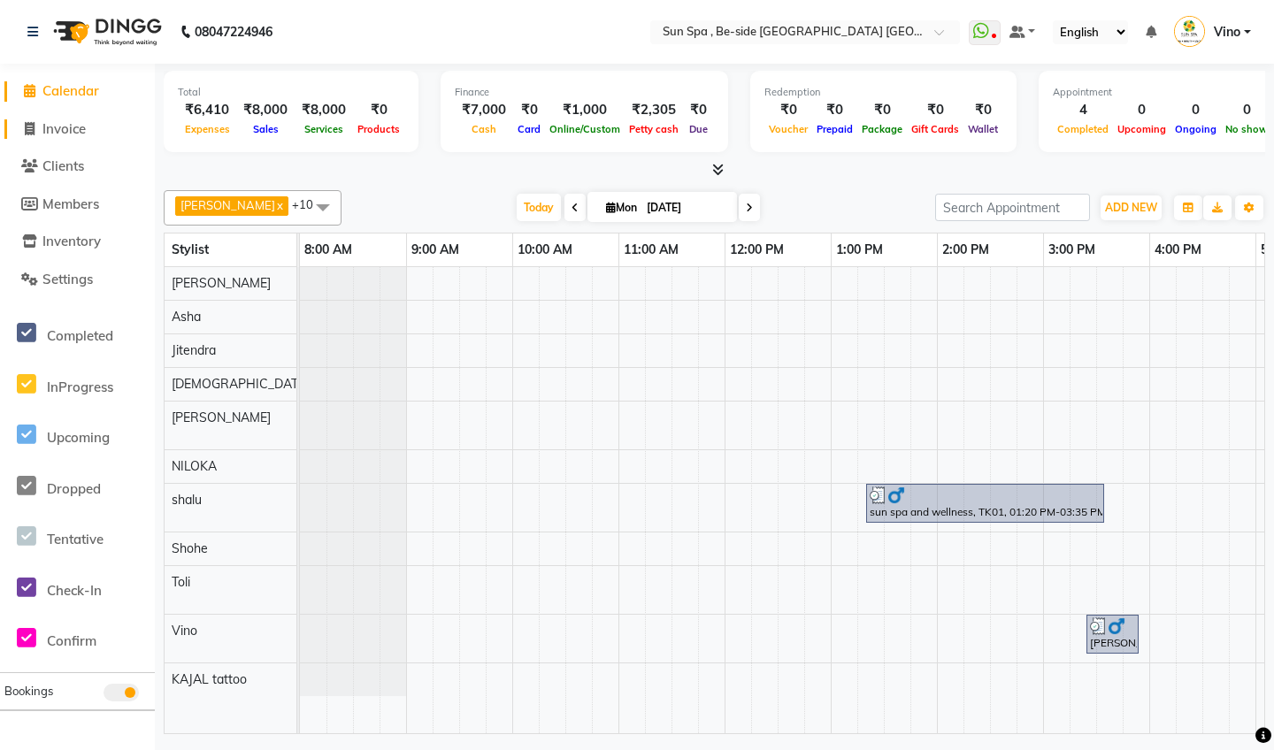
click at [85, 133] on span "Invoice" at bounding box center [63, 128] width 43 height 17
select select "service"
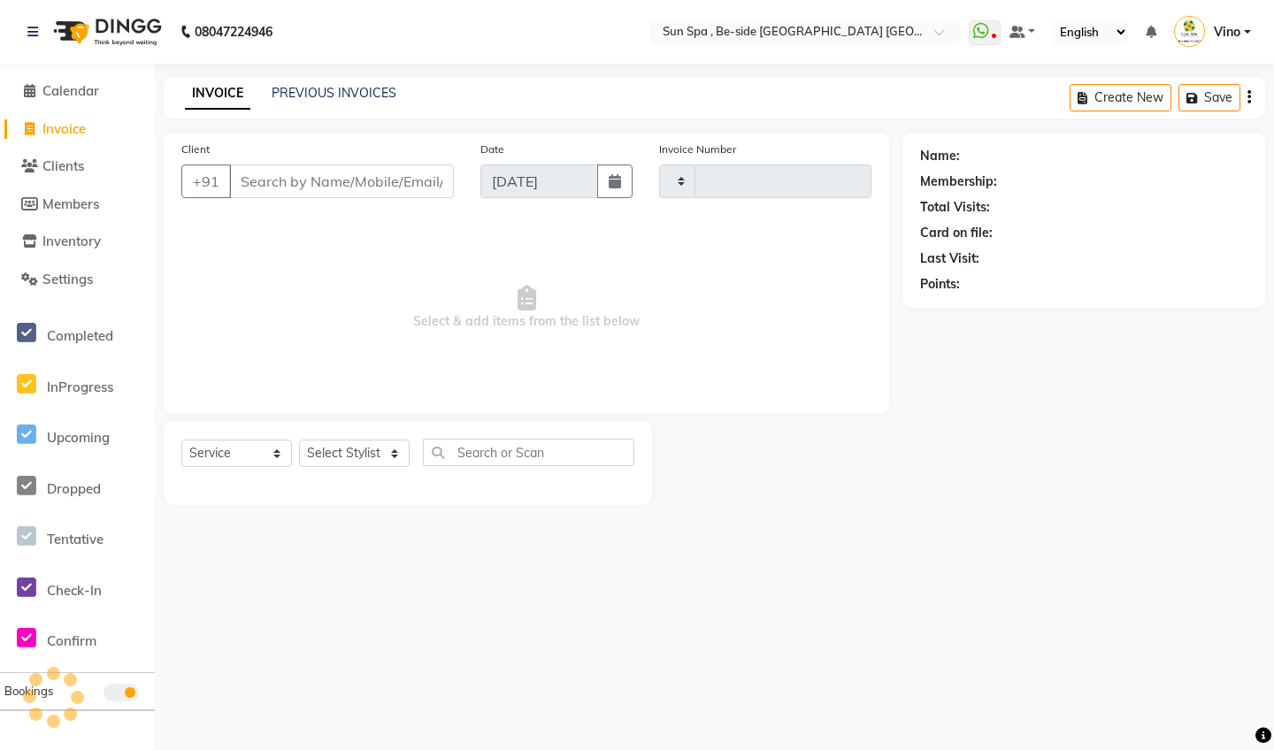
type input "1123"
select select "5782"
click at [99, 173] on link "Clients" at bounding box center [77, 167] width 146 height 20
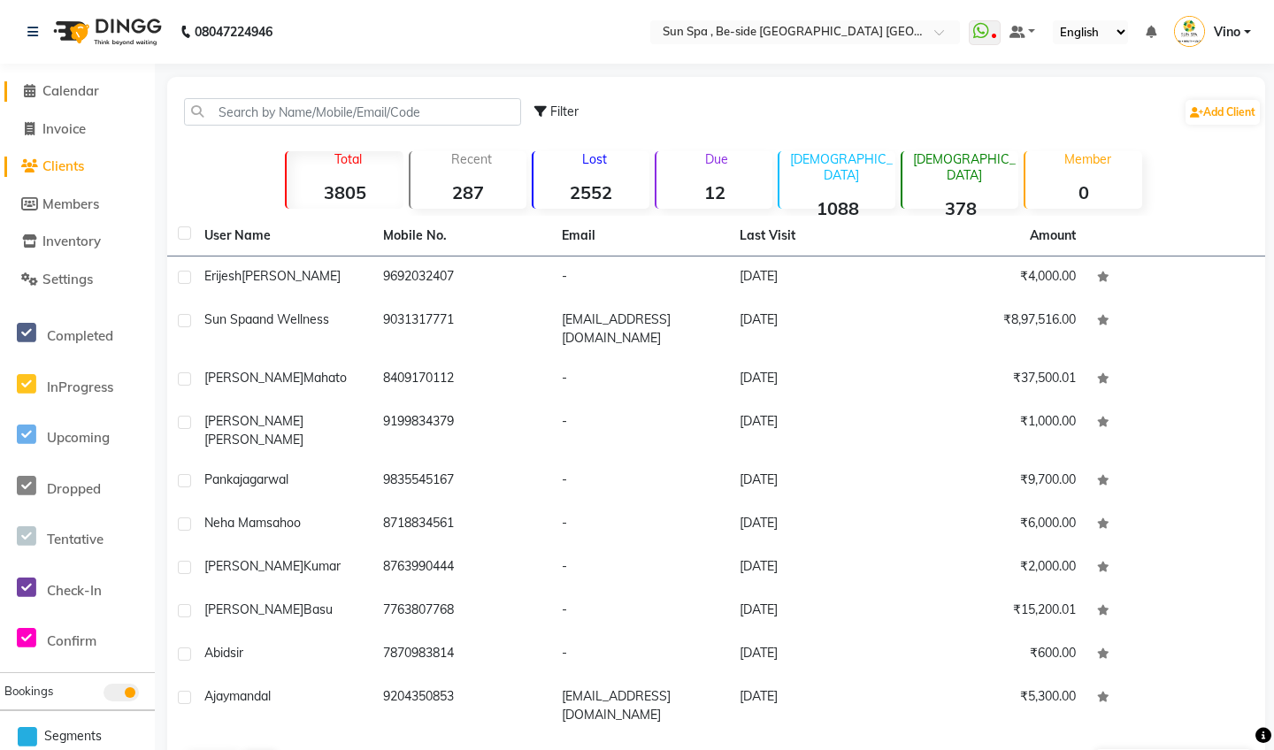
click at [117, 82] on link "Calendar" at bounding box center [77, 91] width 146 height 20
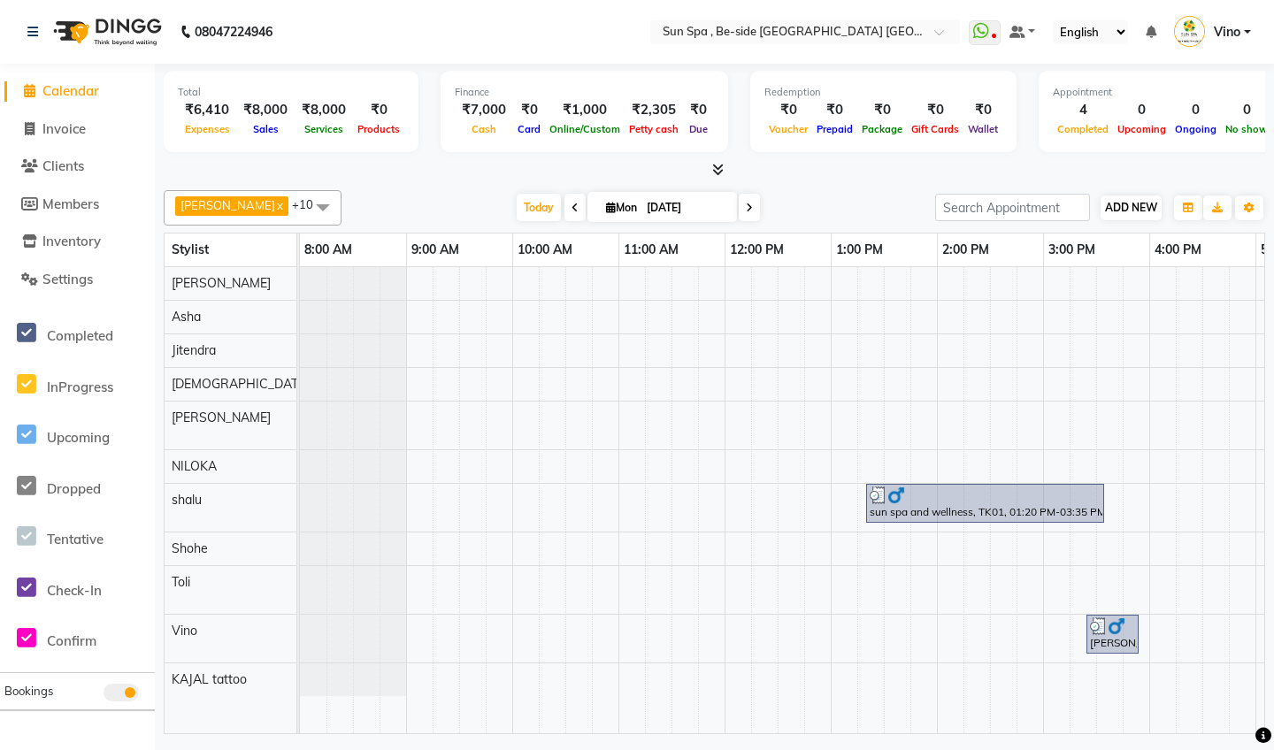
click at [1060, 201] on span "ADD NEW" at bounding box center [1131, 207] width 52 height 13
click at [1060, 283] on link "Add Expense" at bounding box center [1091, 286] width 140 height 23
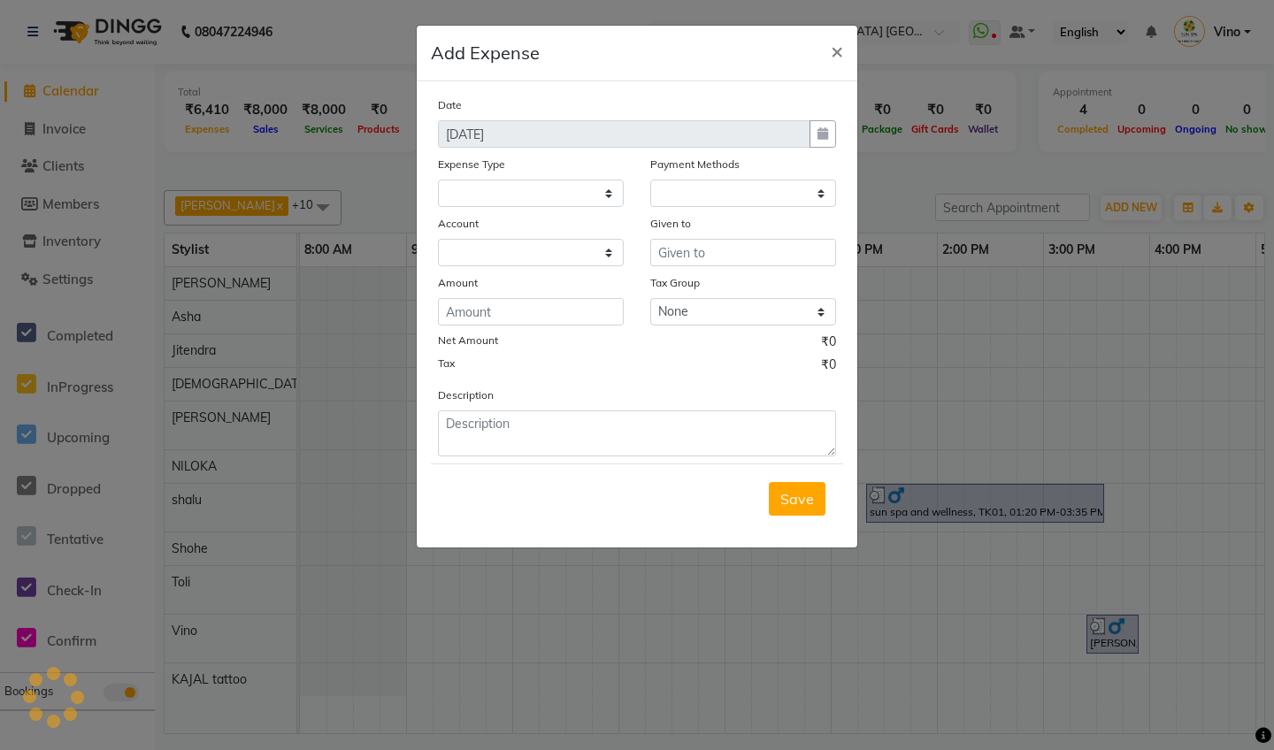
select select
select select "1"
select select "4733"
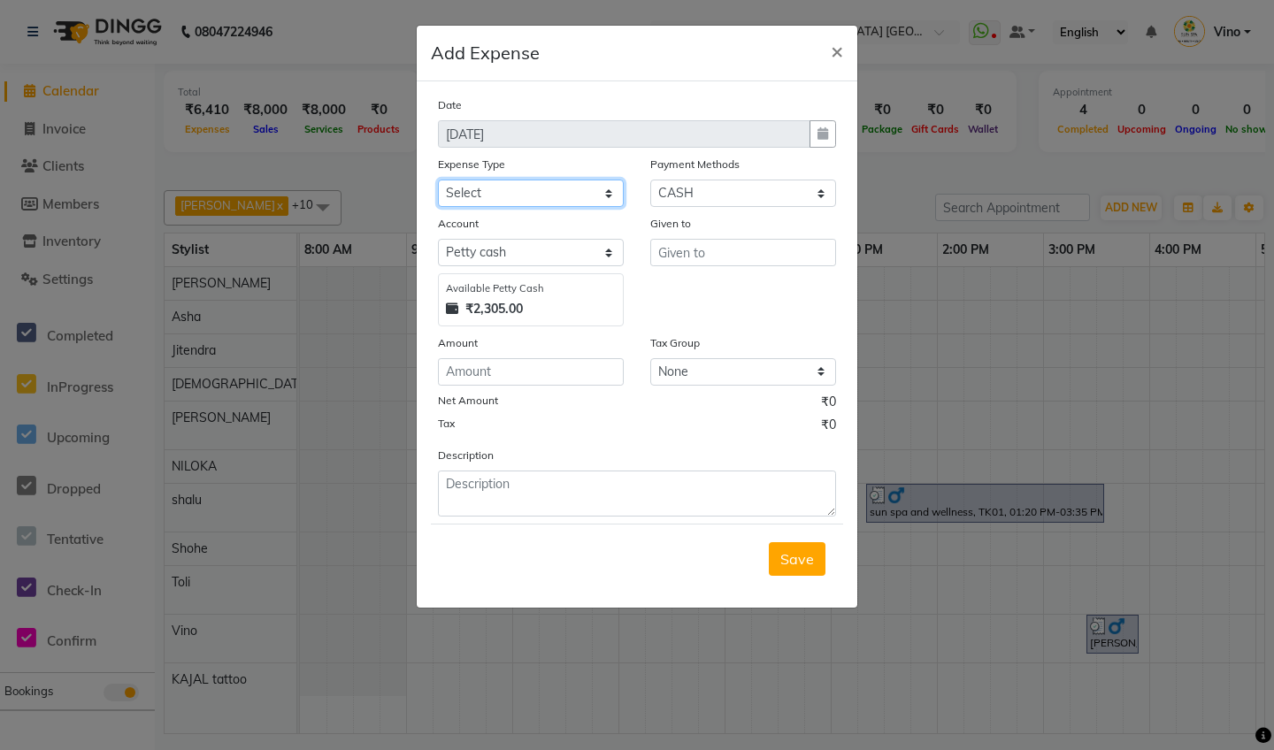
select select "12828"
click at [732, 254] on input "text" at bounding box center [743, 252] width 186 height 27
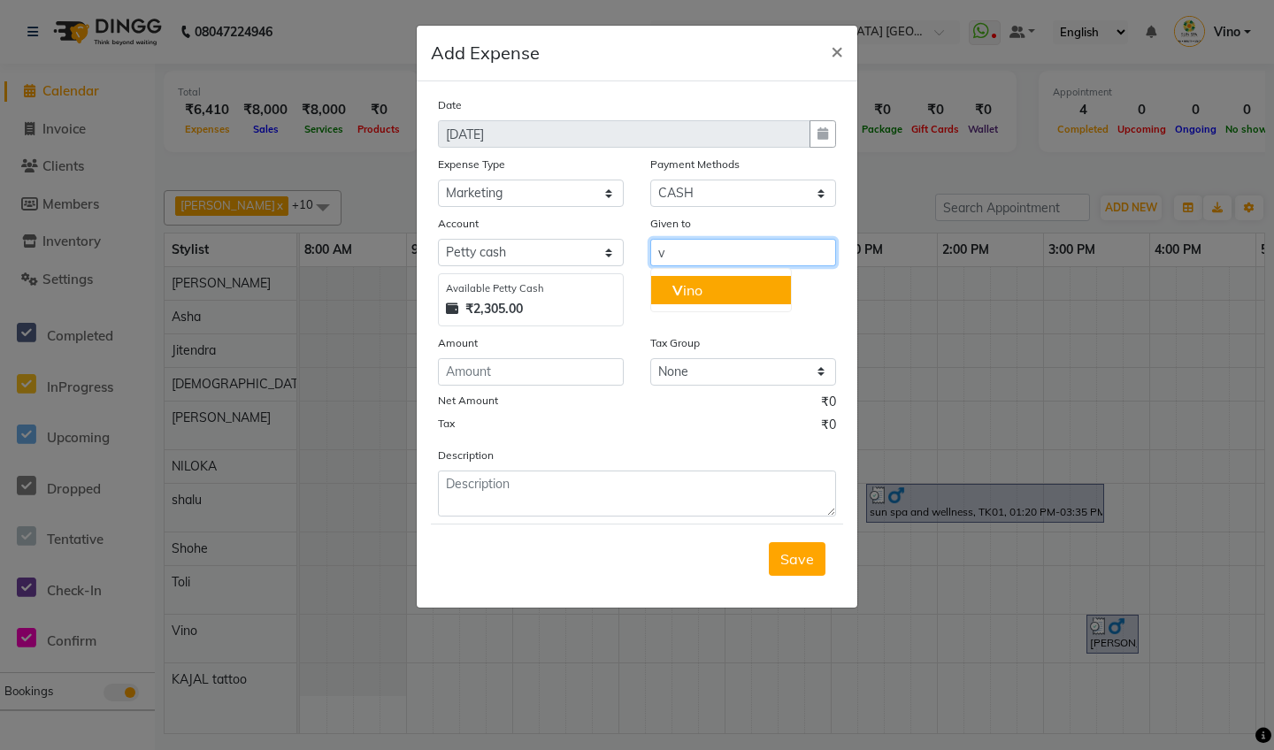
click at [732, 287] on button "V ino" at bounding box center [721, 290] width 140 height 28
type input "Vino"
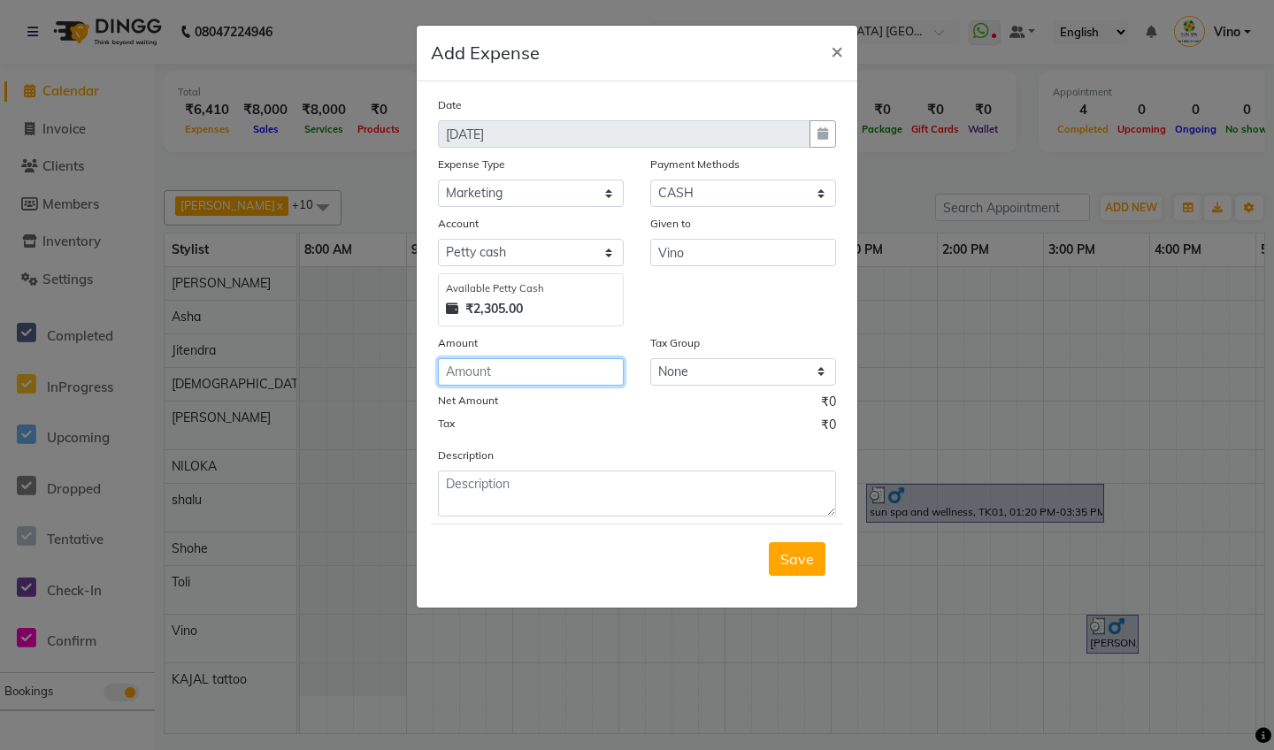
click at [502, 370] on input "number" at bounding box center [531, 371] width 186 height 27
type input "150"
click at [793, 550] on span "Save" at bounding box center [797, 559] width 34 height 18
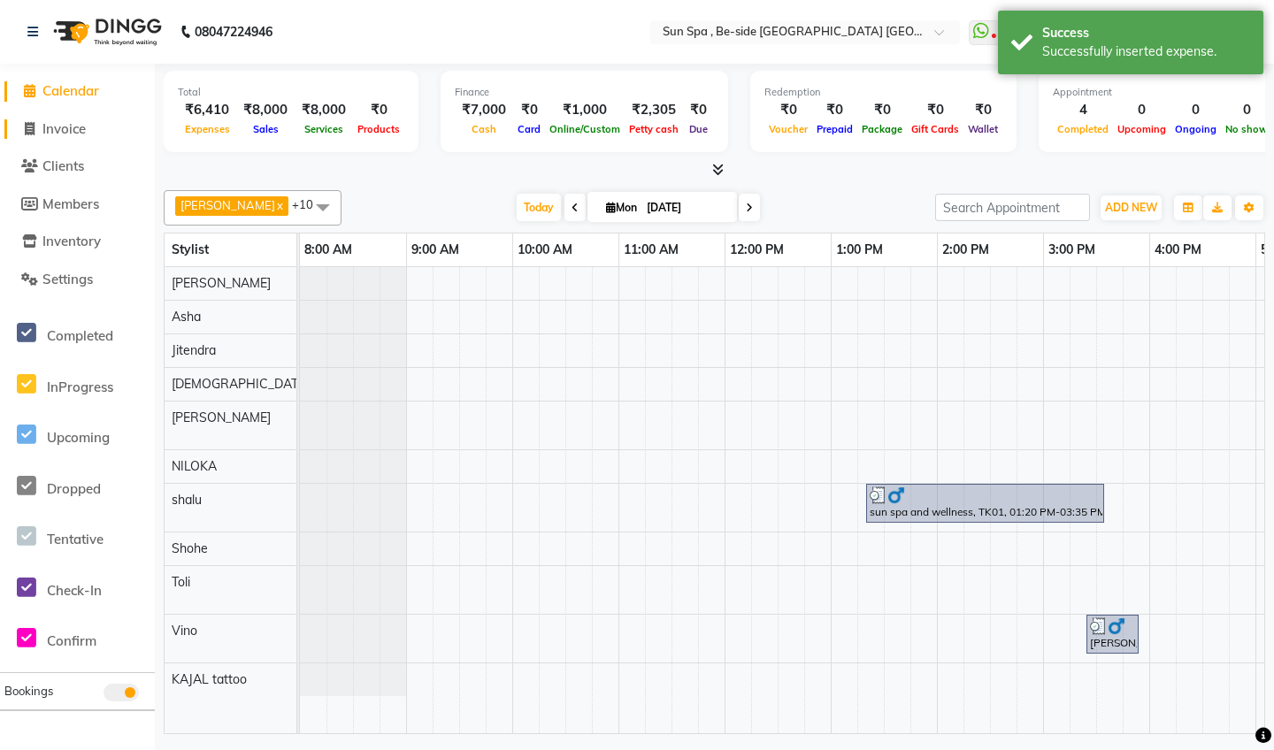
click at [101, 126] on link "Invoice" at bounding box center [77, 129] width 146 height 20
select select "service"
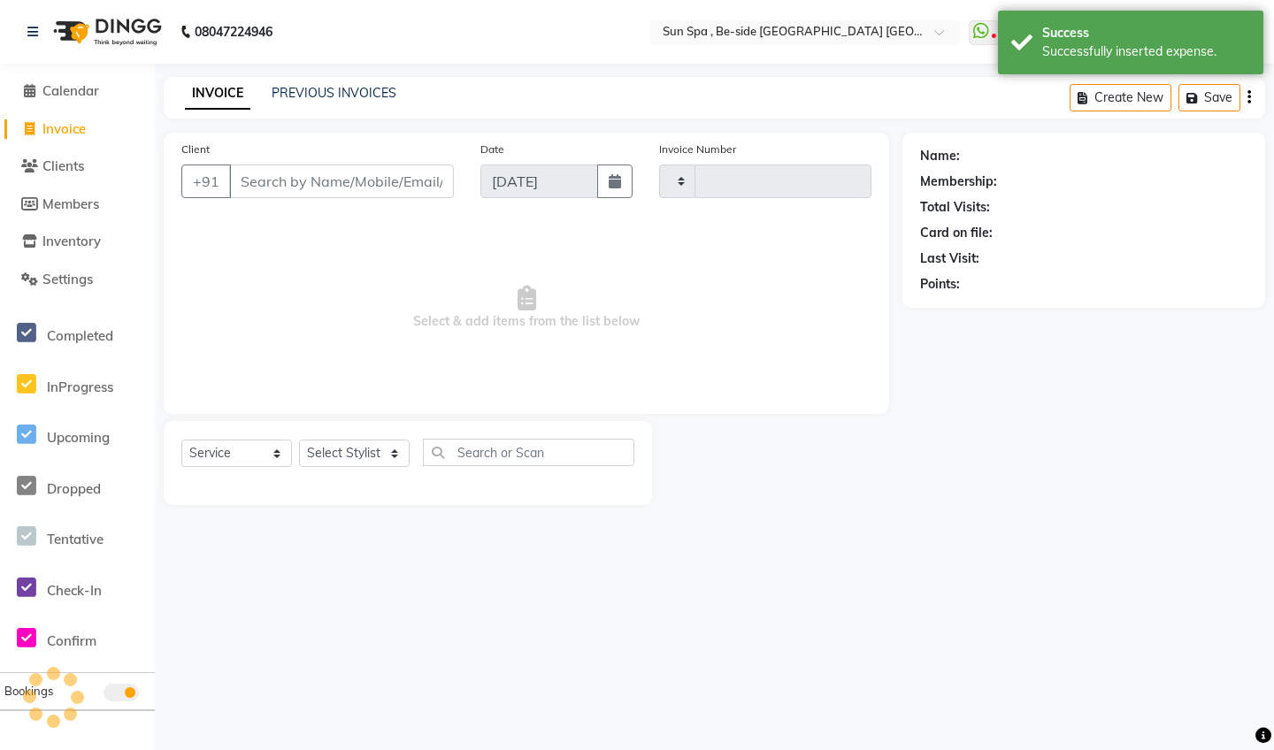
type input "1123"
select select "5782"
click at [108, 88] on link "Calendar" at bounding box center [77, 91] width 146 height 20
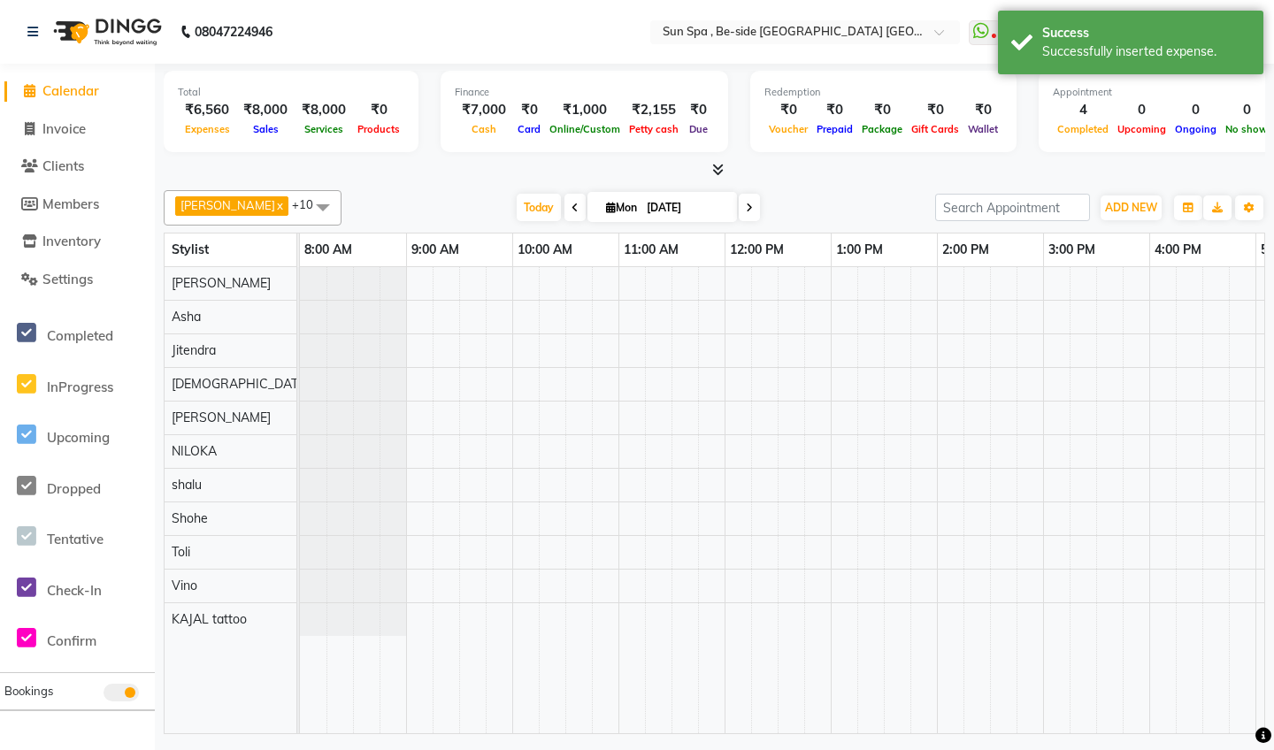
scroll to position [0, 628]
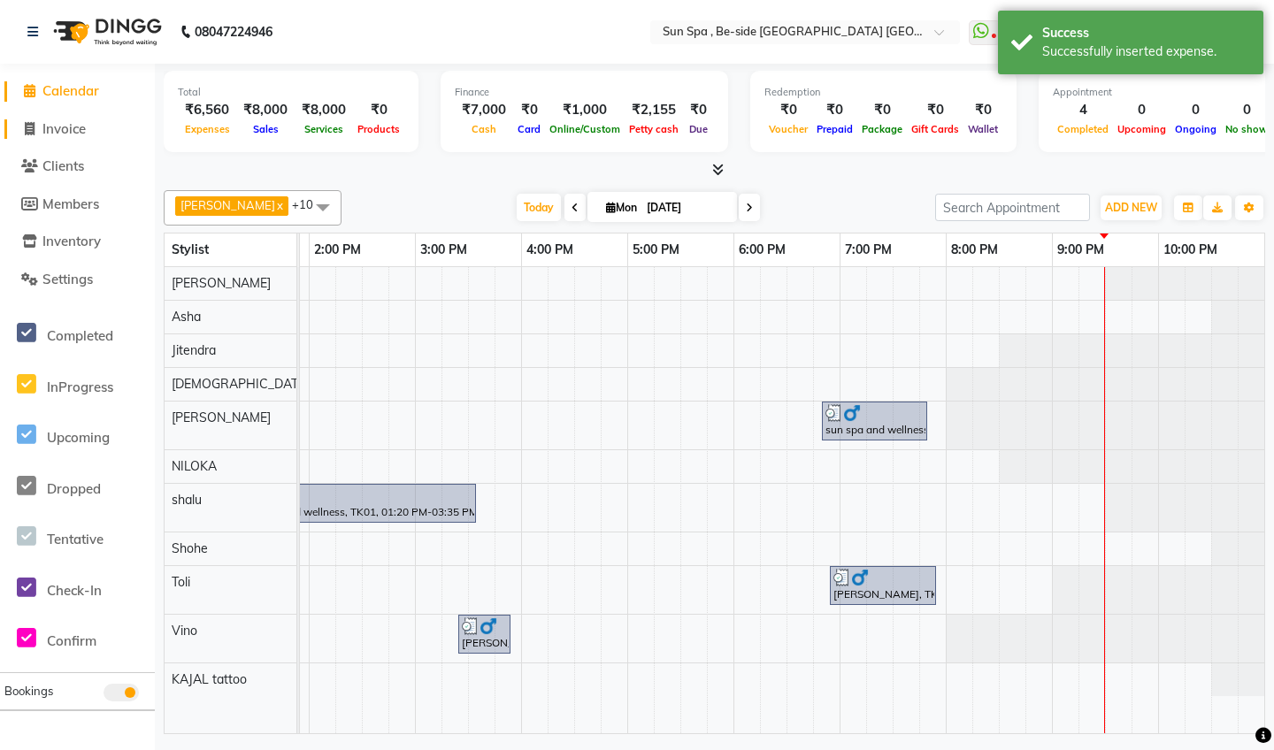
click at [91, 131] on link "Invoice" at bounding box center [77, 129] width 146 height 20
select select "service"
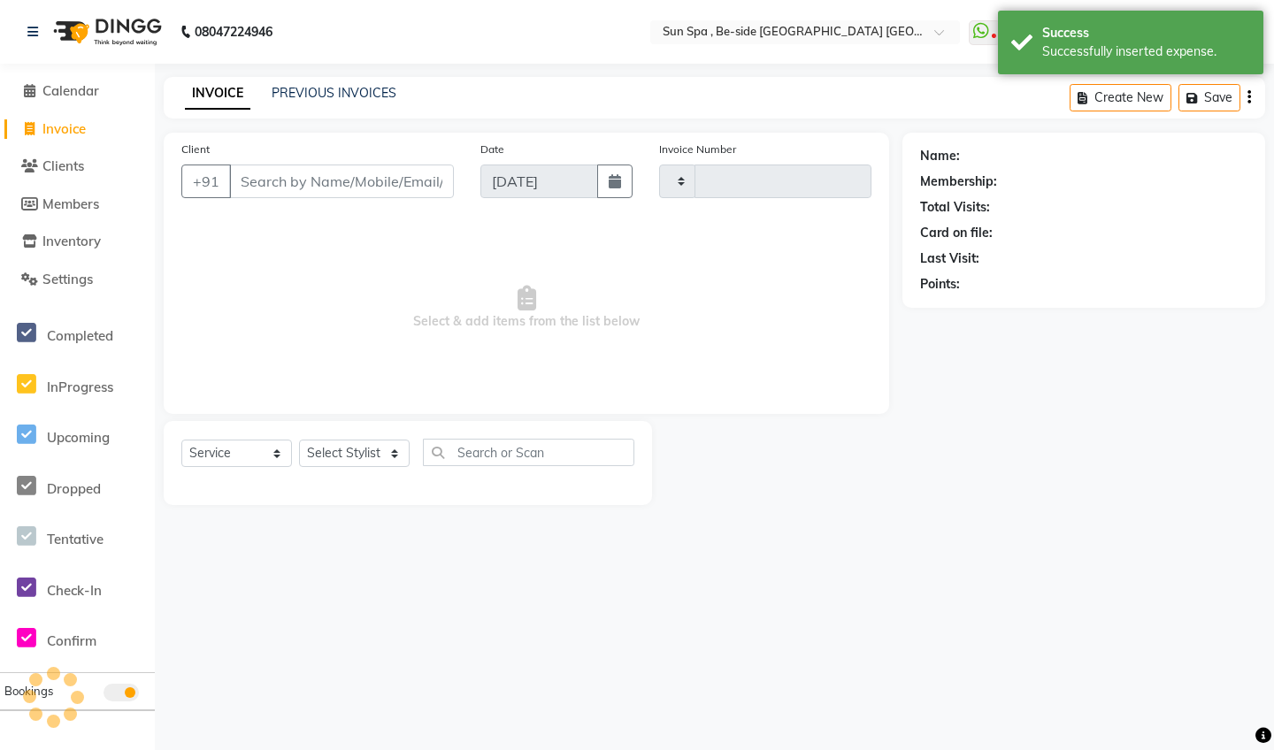
type input "1123"
select select "5782"
click at [109, 93] on link "Calendar" at bounding box center [77, 91] width 146 height 20
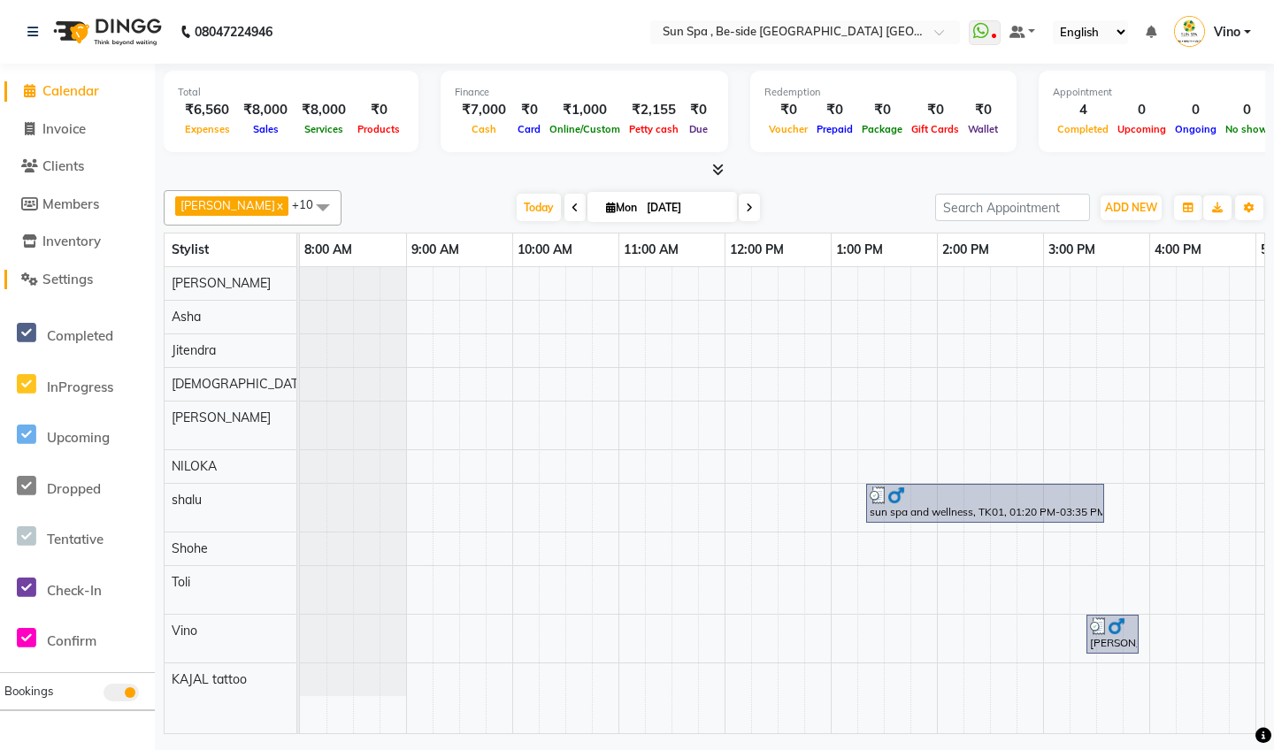
click at [99, 273] on link "Settings" at bounding box center [77, 280] width 146 height 20
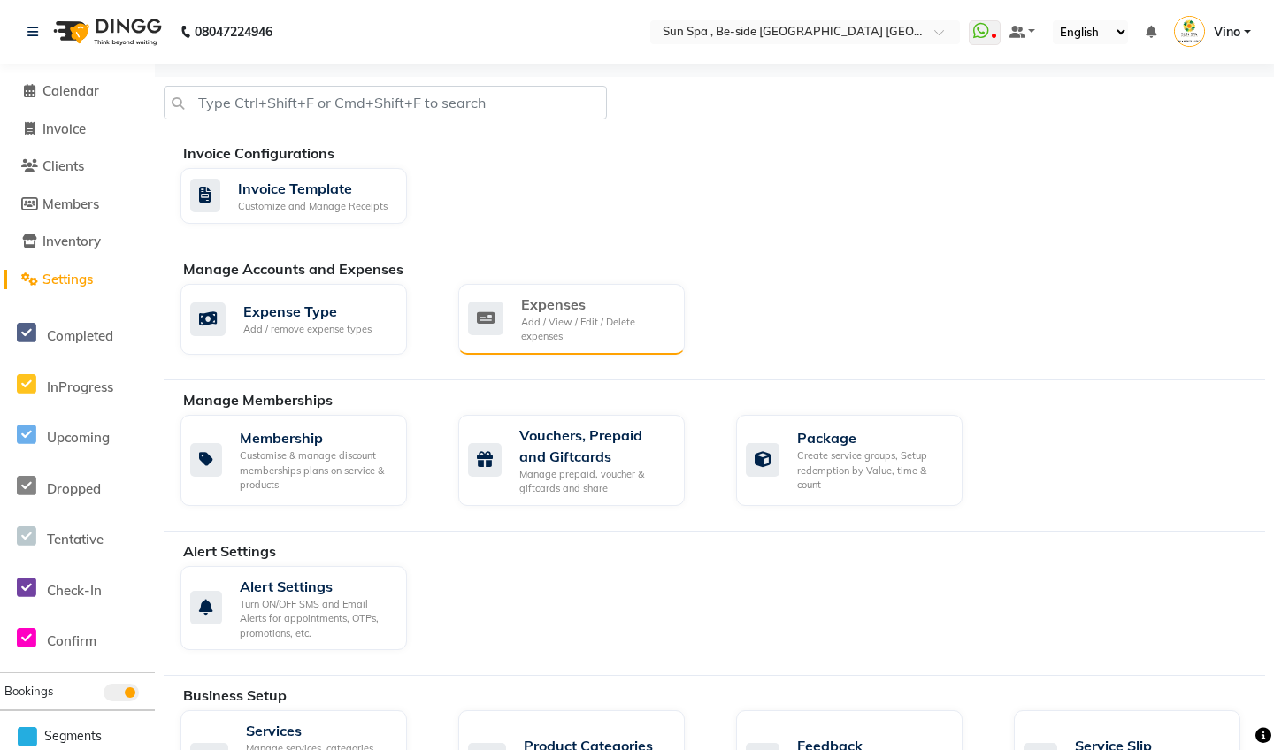
click at [575, 318] on div "Add / View / Edit / Delete expenses" at bounding box center [595, 329] width 149 height 29
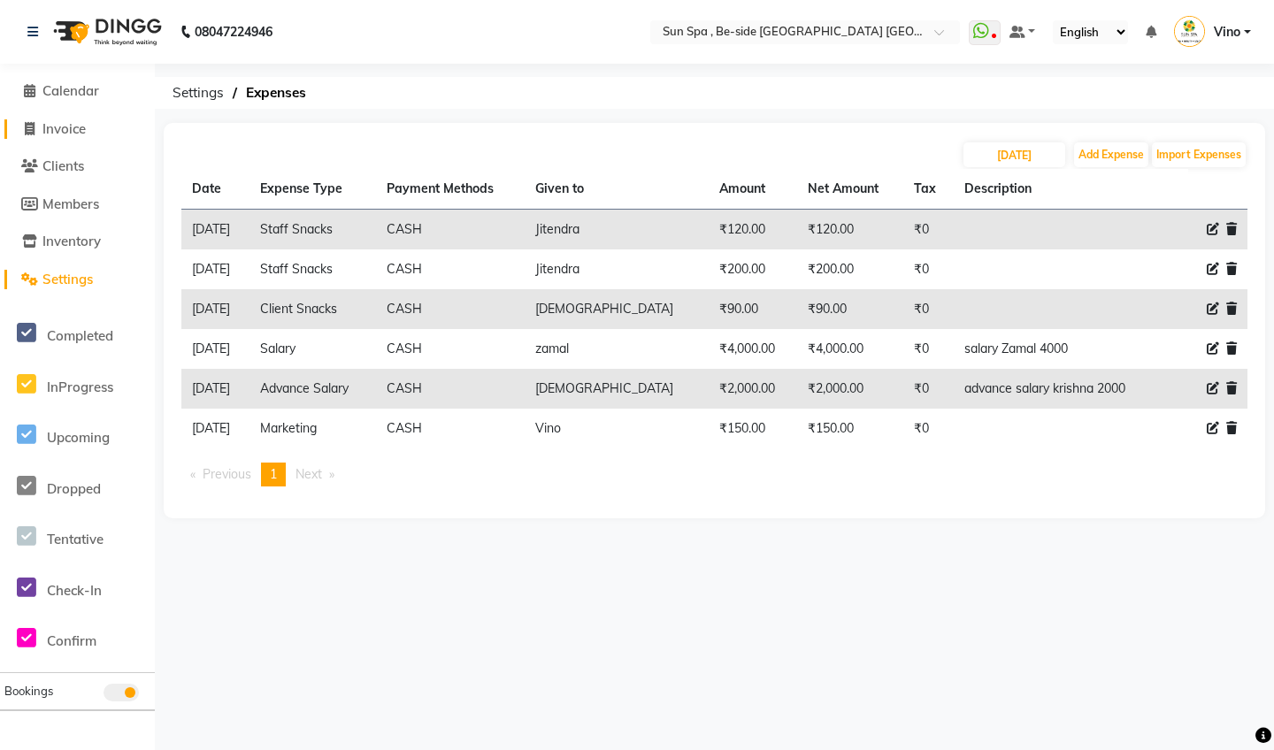
click at [89, 125] on link "Invoice" at bounding box center [77, 129] width 146 height 20
select select "service"
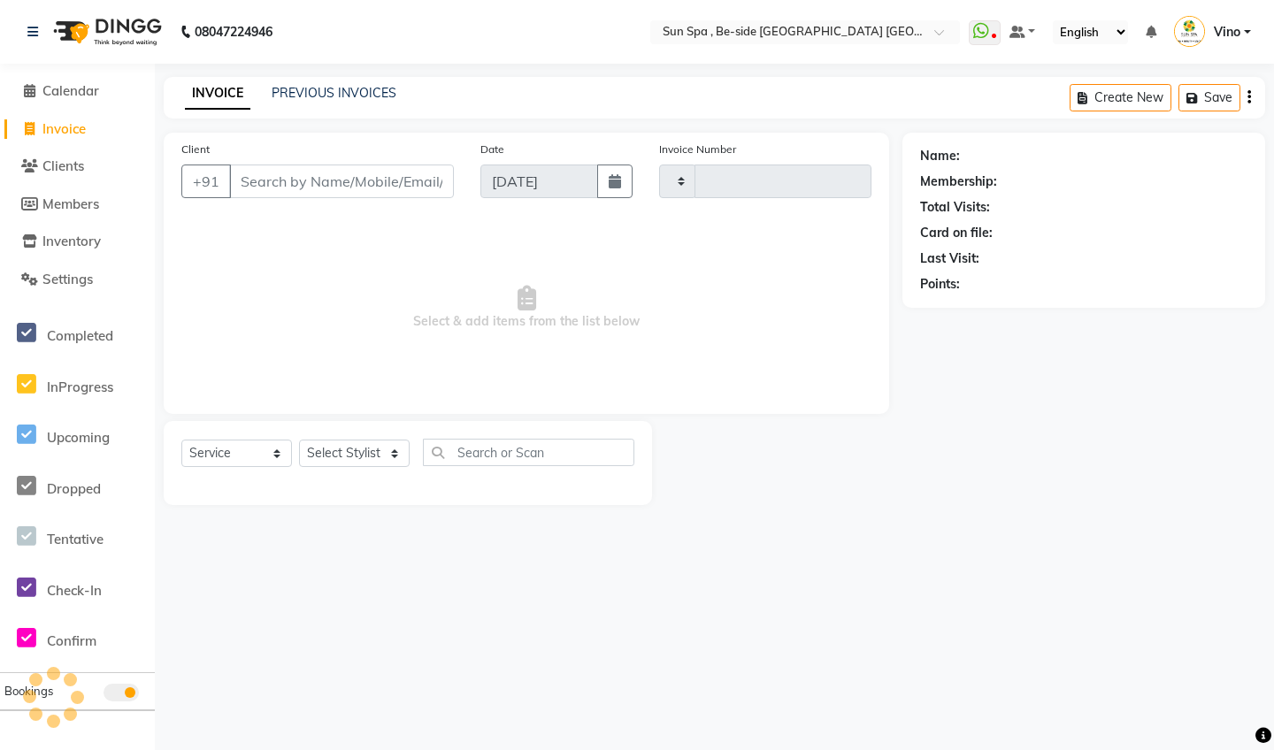
type input "1123"
select select "5782"
click at [104, 82] on link "Calendar" at bounding box center [77, 91] width 146 height 20
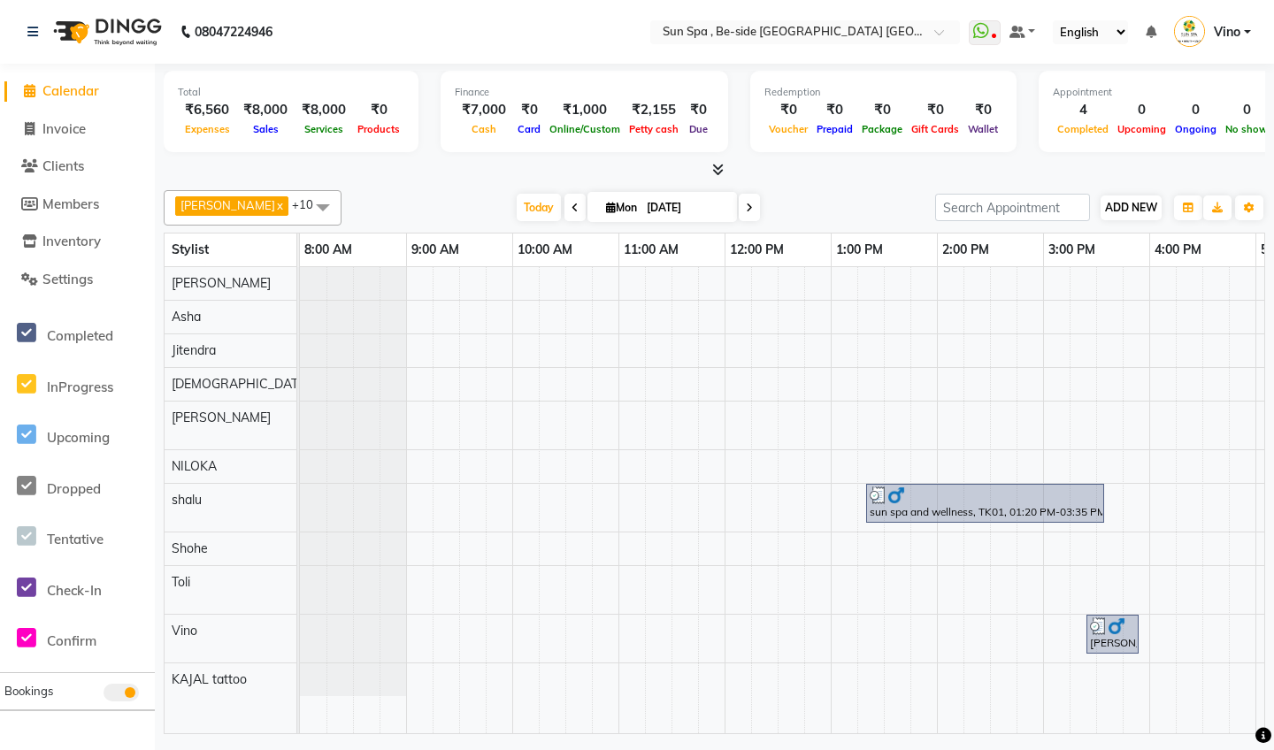
click at [1060, 201] on span "ADD NEW" at bounding box center [1131, 207] width 52 height 13
click at [1060, 282] on link "Add Expense" at bounding box center [1232, 286] width 140 height 23
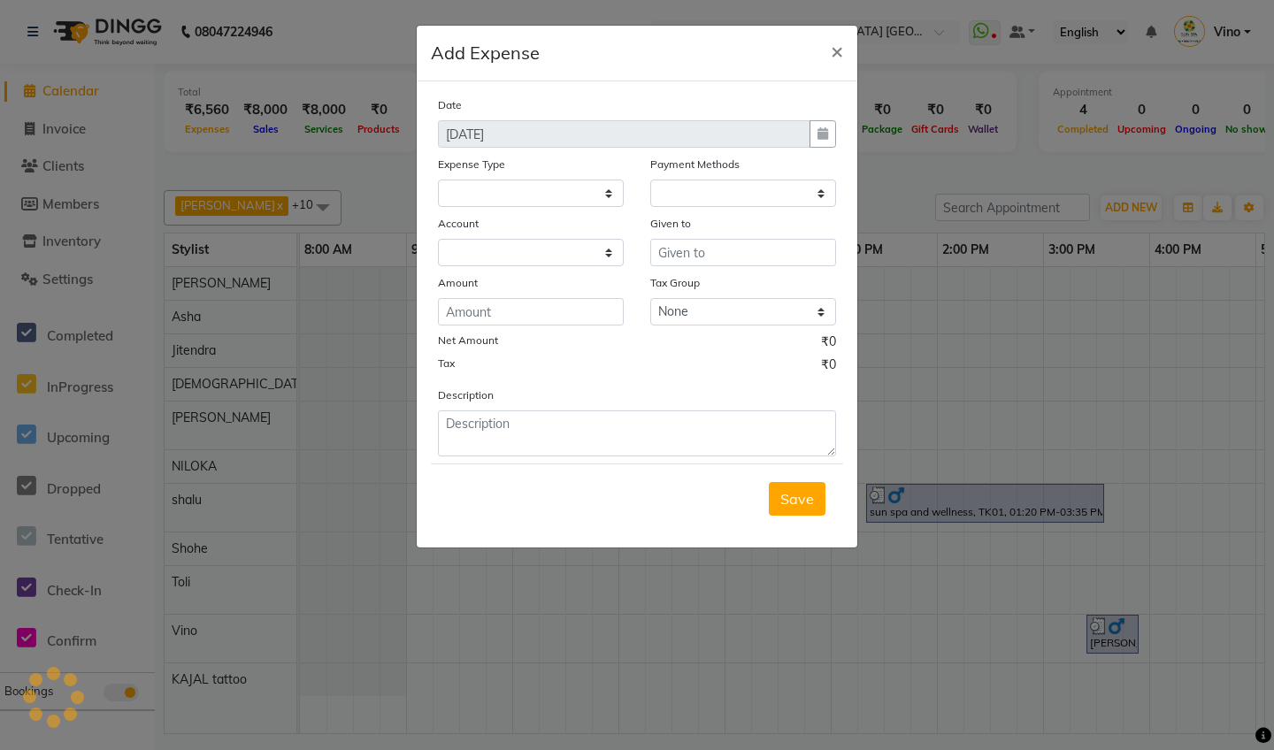
select select
select select "1"
select select "4733"
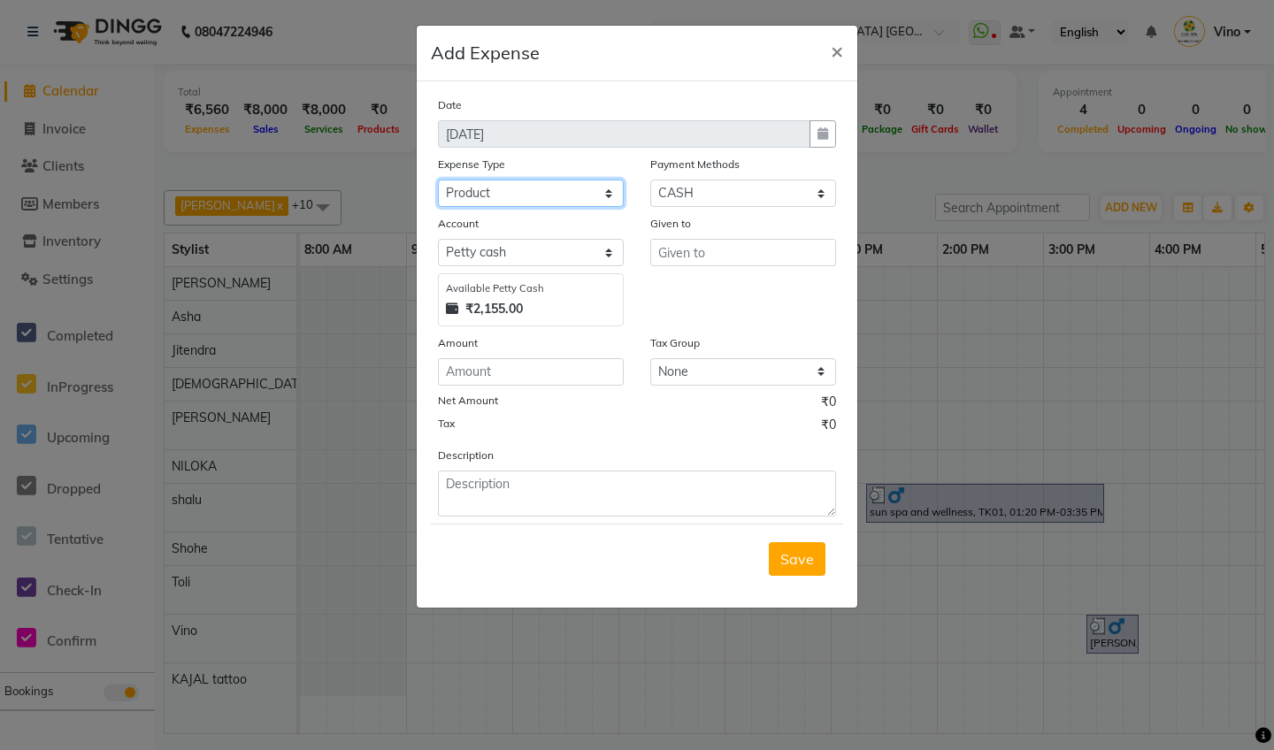
select select "12835"
click at [833, 48] on span "×" at bounding box center [836, 50] width 12 height 27
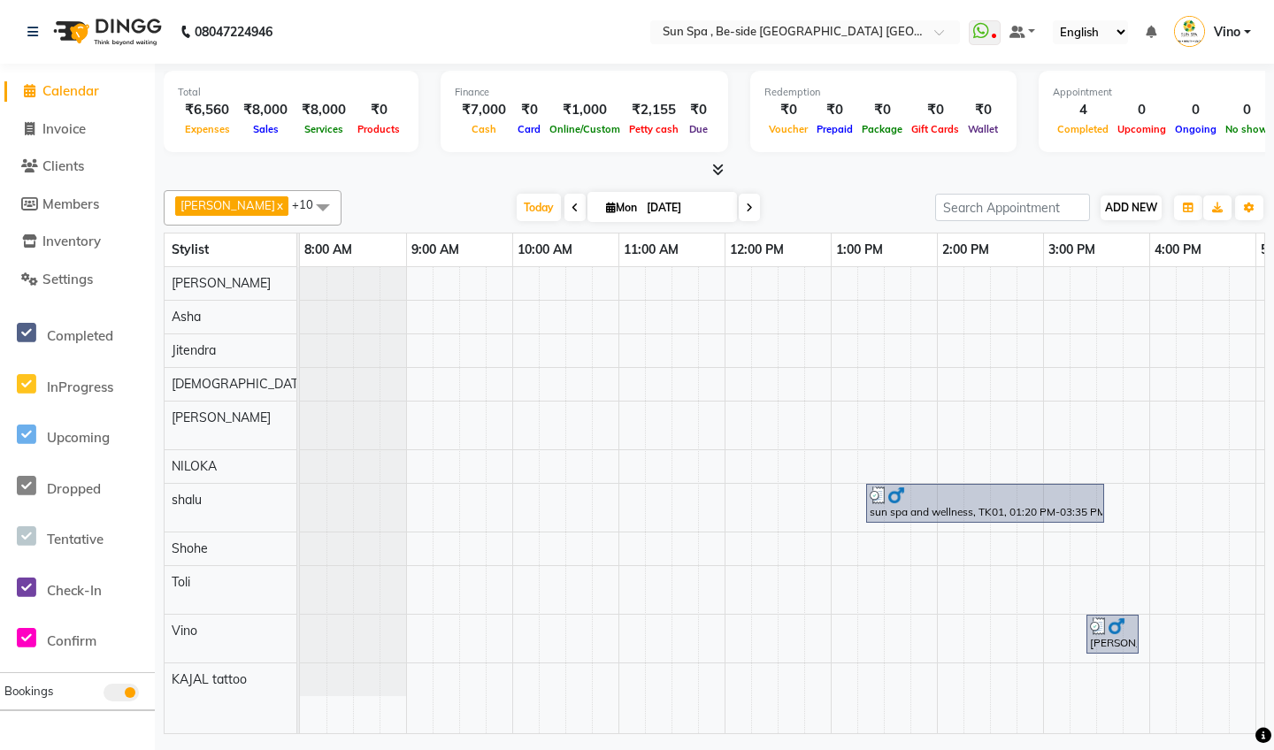
click at [1060, 206] on span "ADD NEW" at bounding box center [1131, 207] width 52 height 13
click at [1060, 287] on link "Add Expense" at bounding box center [1091, 286] width 140 height 23
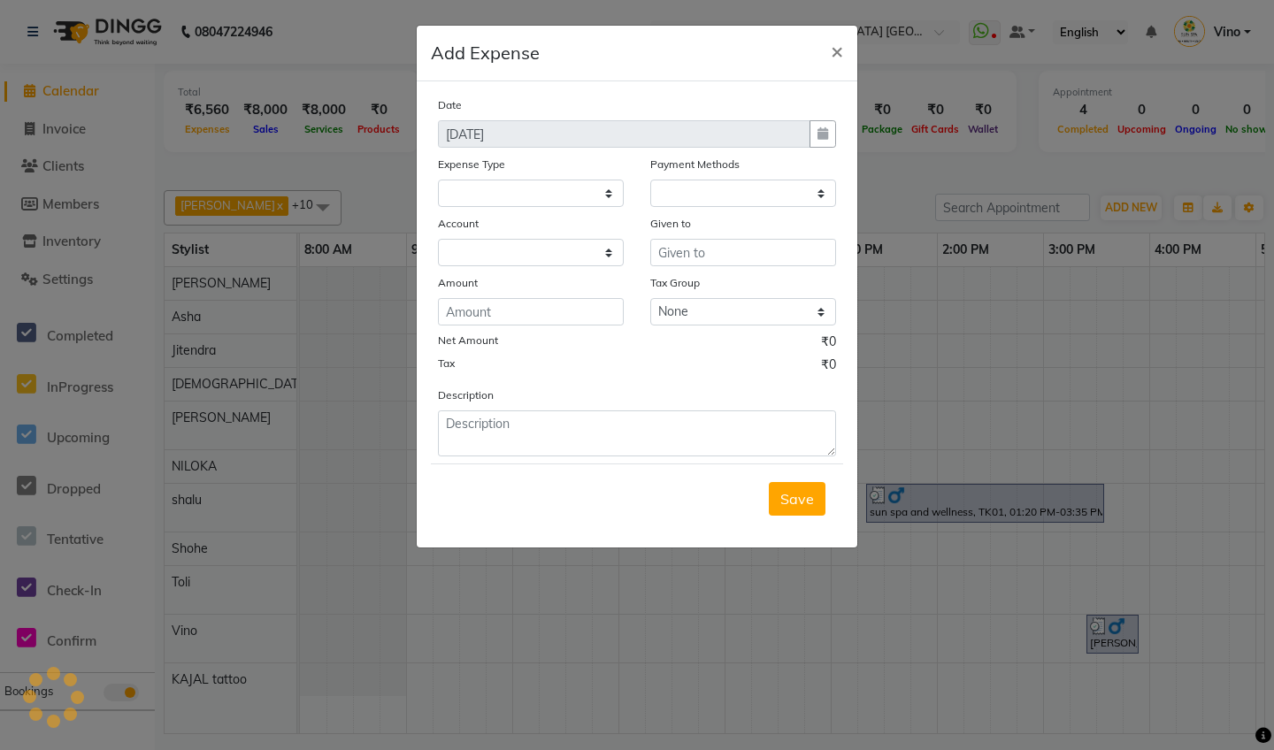
select select
select select "1"
select select "4733"
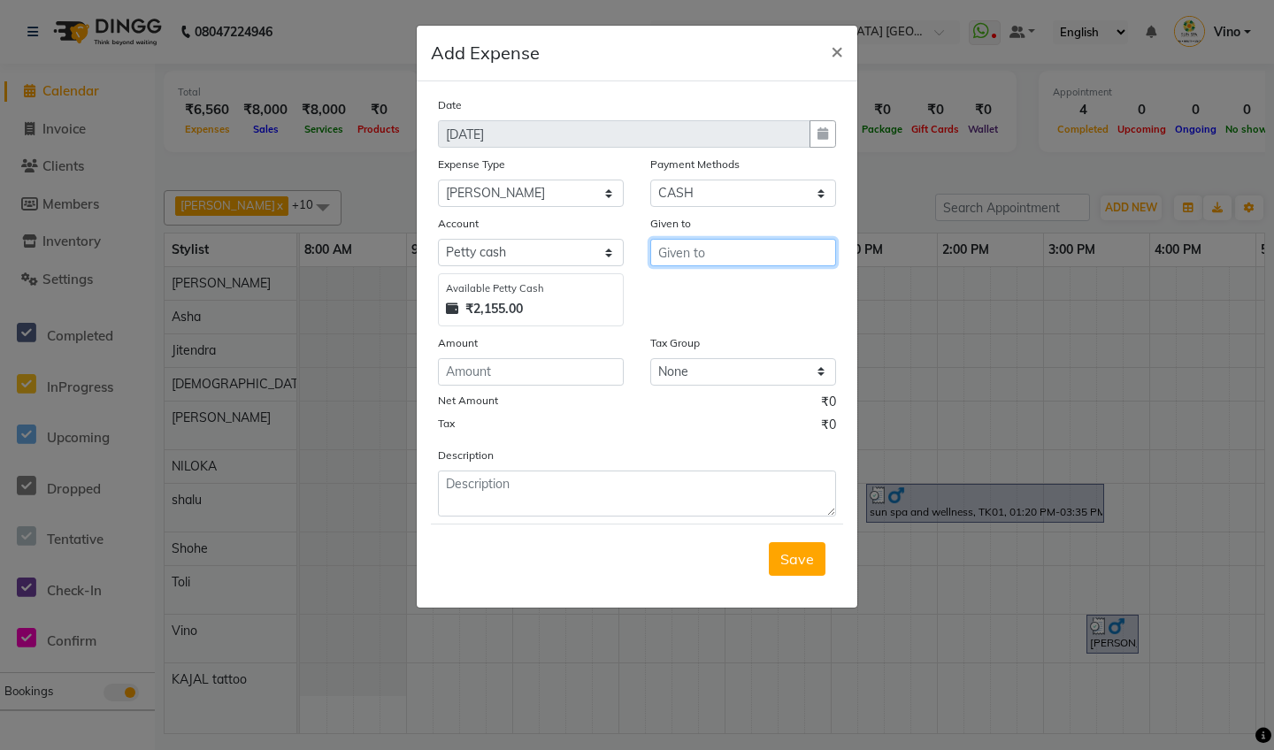
click at [726, 251] on input "text" at bounding box center [743, 252] width 186 height 27
select select "12849"
click at [714, 258] on input "text" at bounding box center [743, 252] width 186 height 27
type input "d"
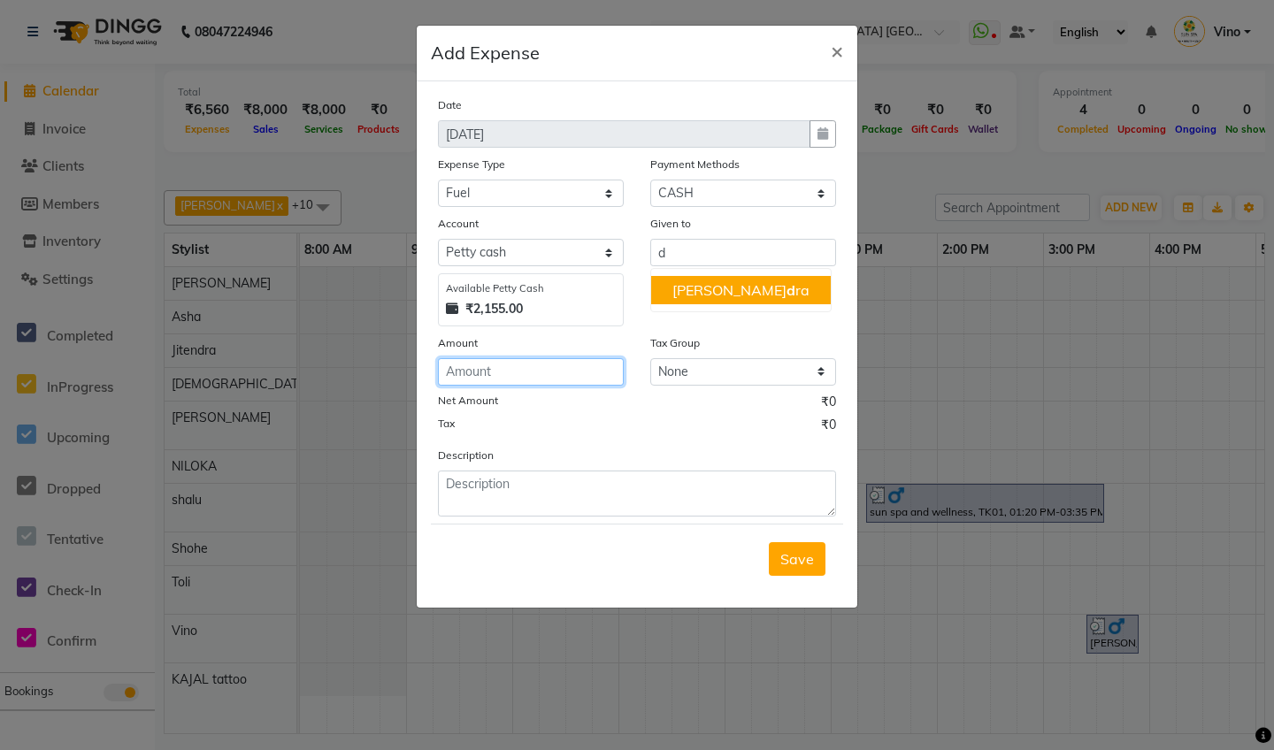
click at [533, 376] on input "number" at bounding box center [531, 371] width 186 height 27
type input "200"
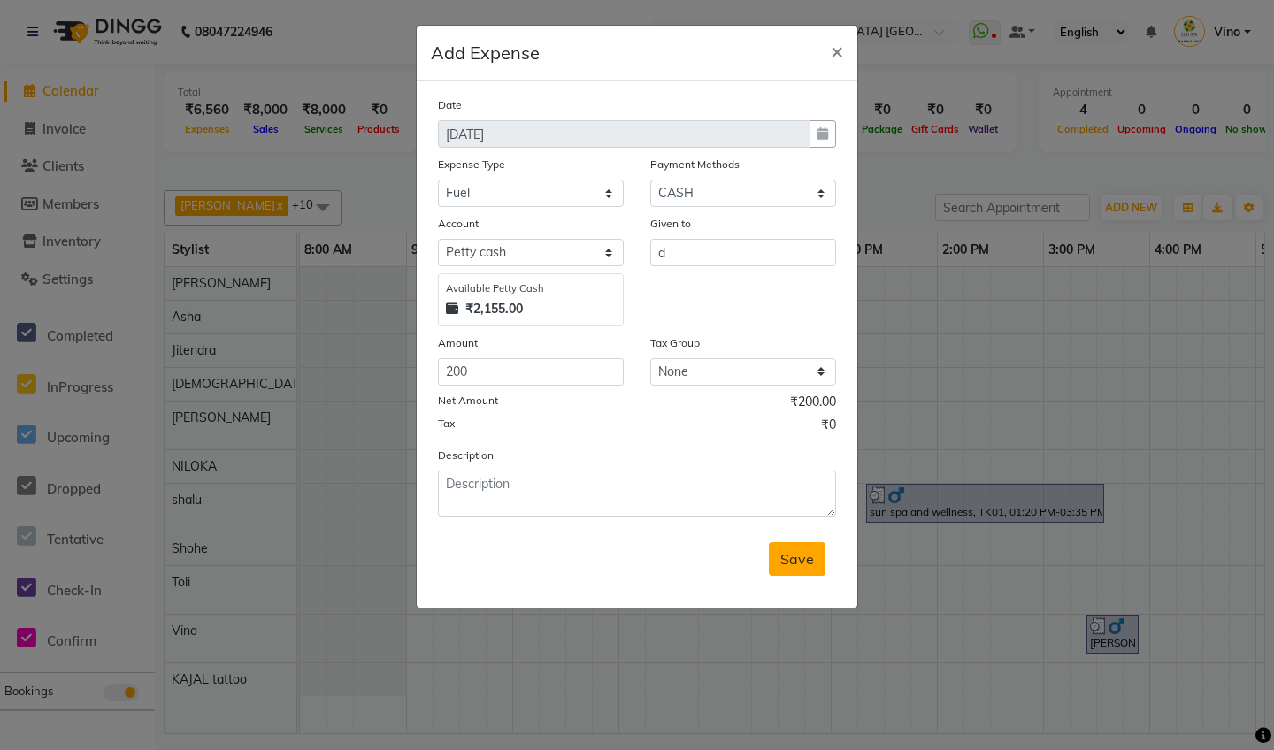
click at [806, 563] on span "Save" at bounding box center [797, 559] width 34 height 18
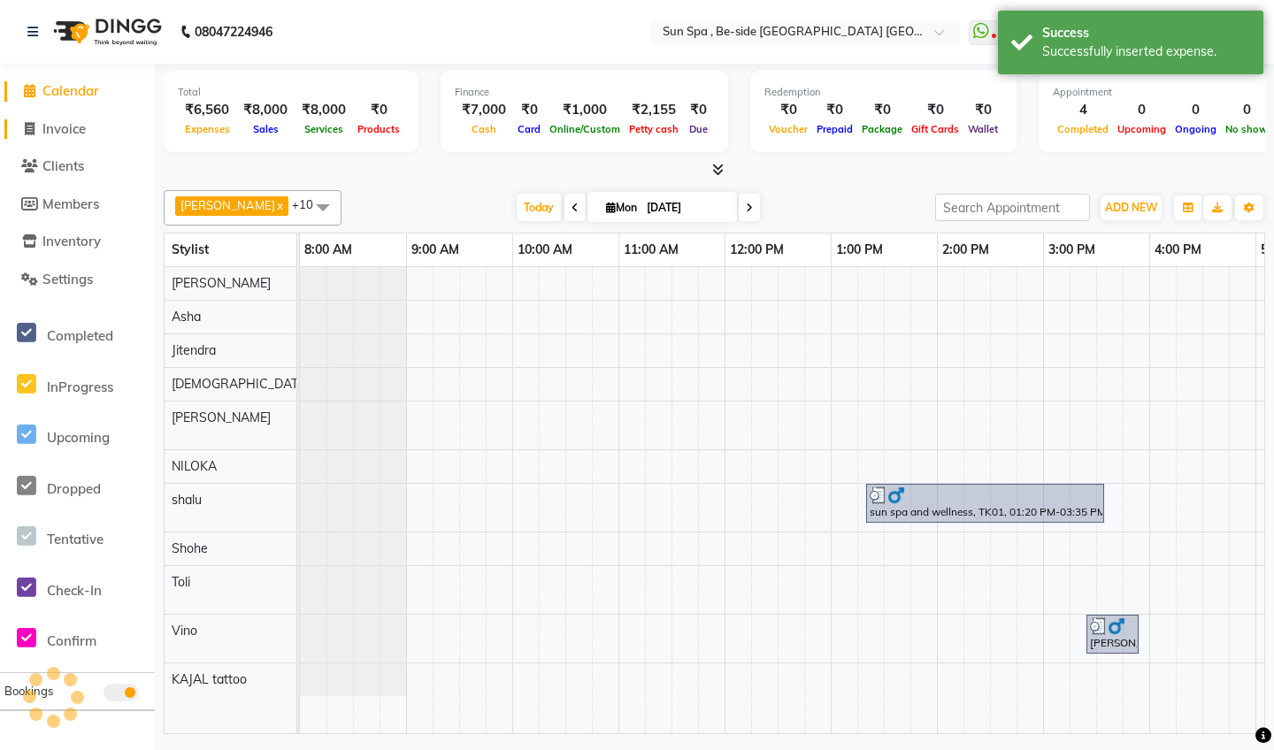
click at [103, 124] on link "Invoice" at bounding box center [77, 129] width 146 height 20
select select "service"
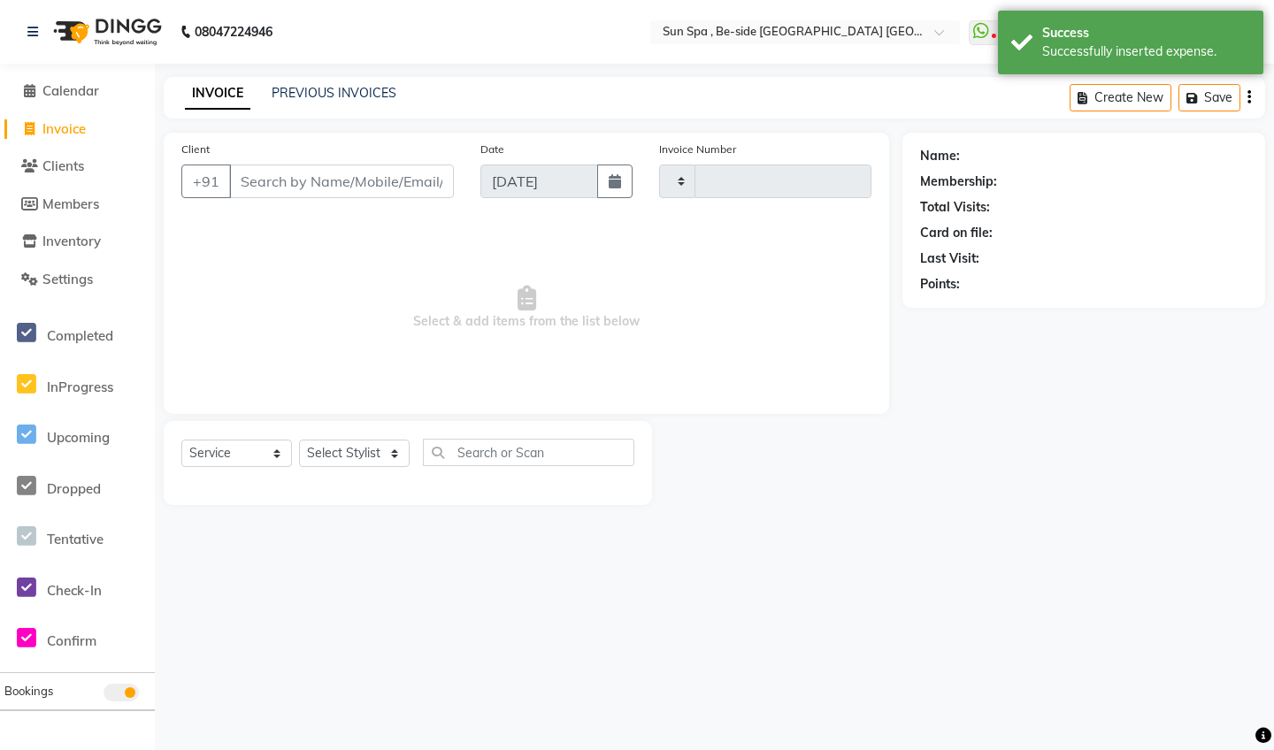
type input "1123"
select select "5782"
click at [109, 83] on link "Calendar" at bounding box center [77, 91] width 146 height 20
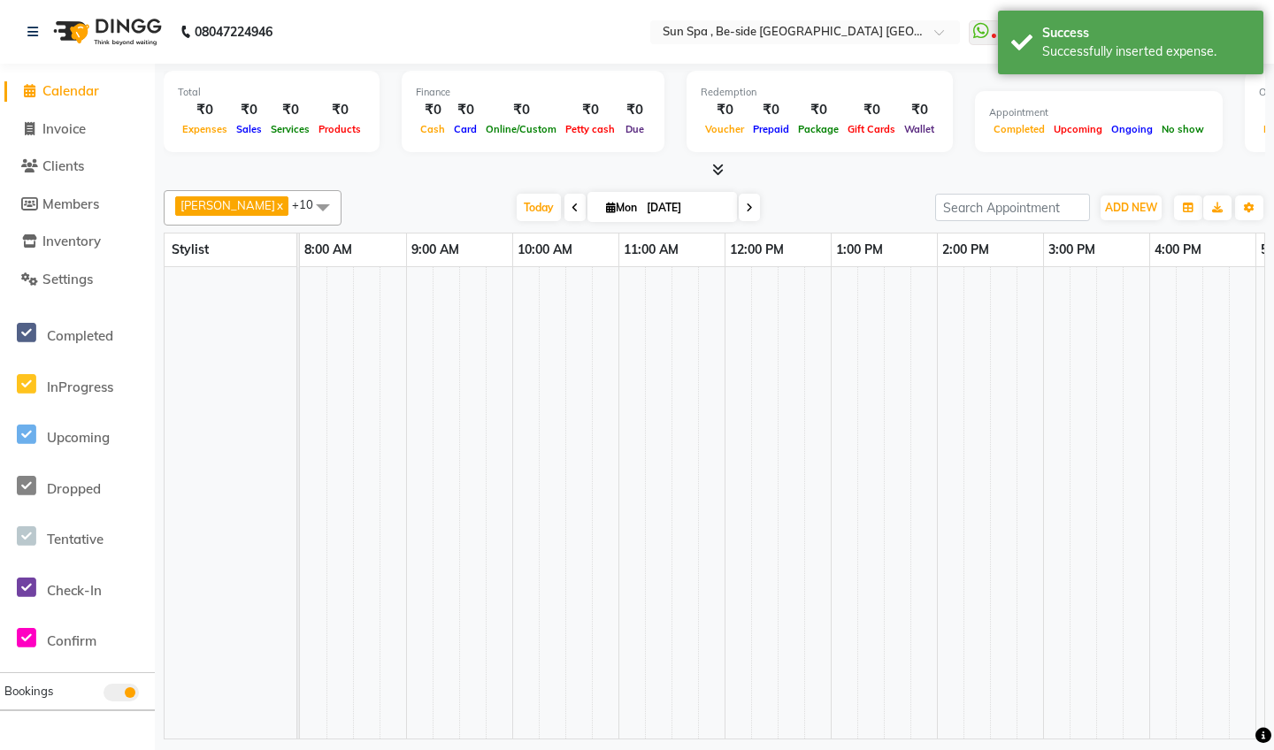
click at [109, 83] on link "Calendar" at bounding box center [77, 91] width 146 height 20
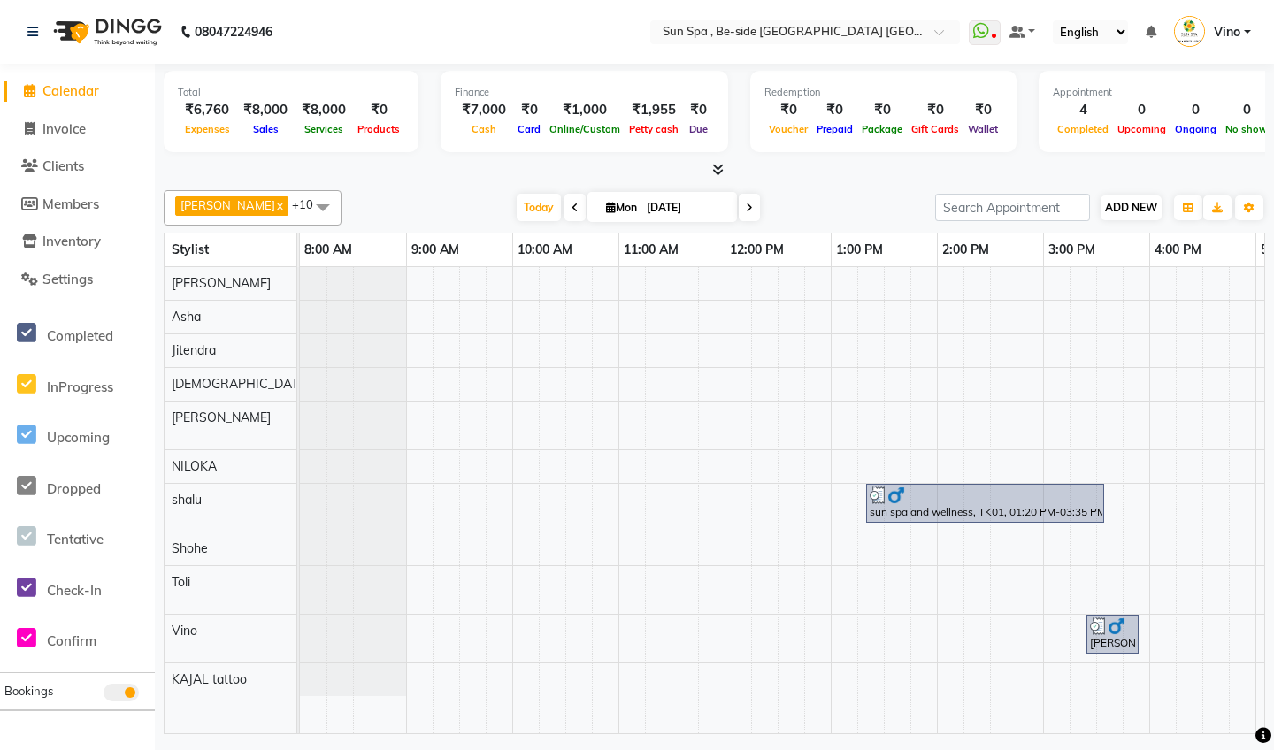
click at [1060, 204] on span "ADD NEW" at bounding box center [1131, 207] width 52 height 13
click at [1060, 285] on link "Add Expense" at bounding box center [1232, 286] width 140 height 23
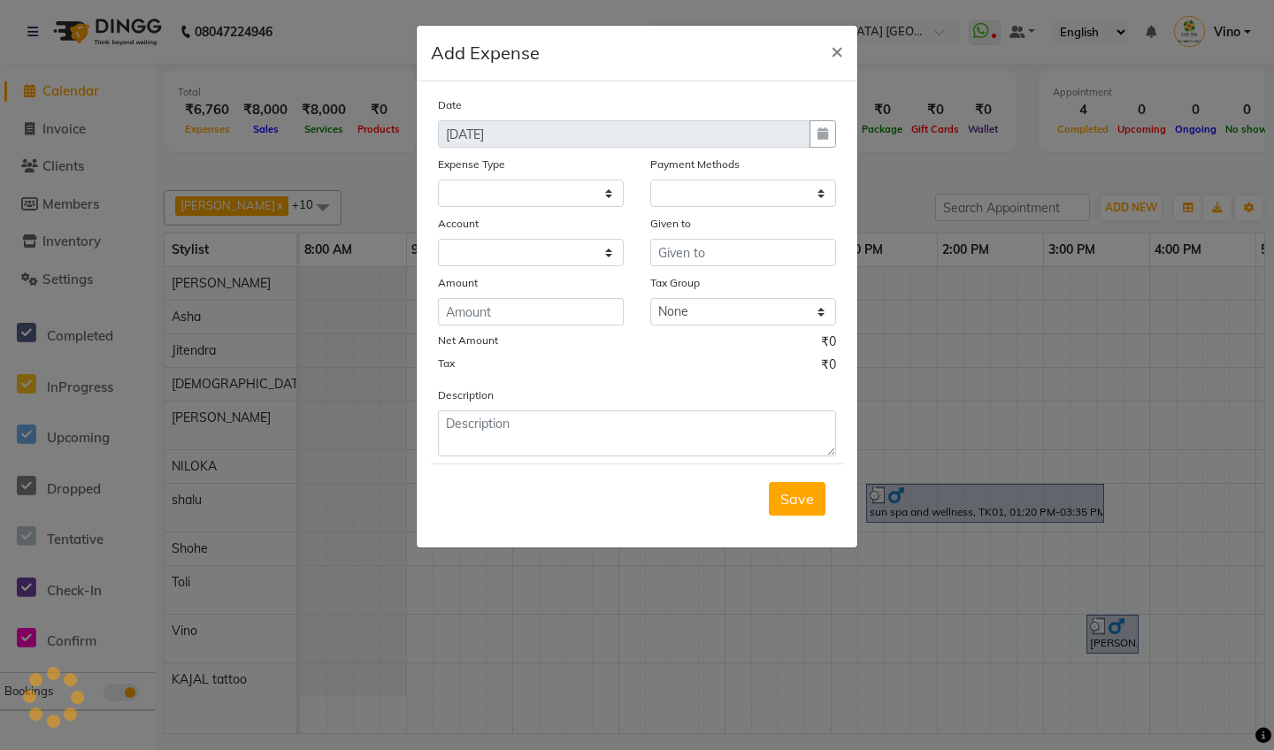
select select
select select "1"
select select "4733"
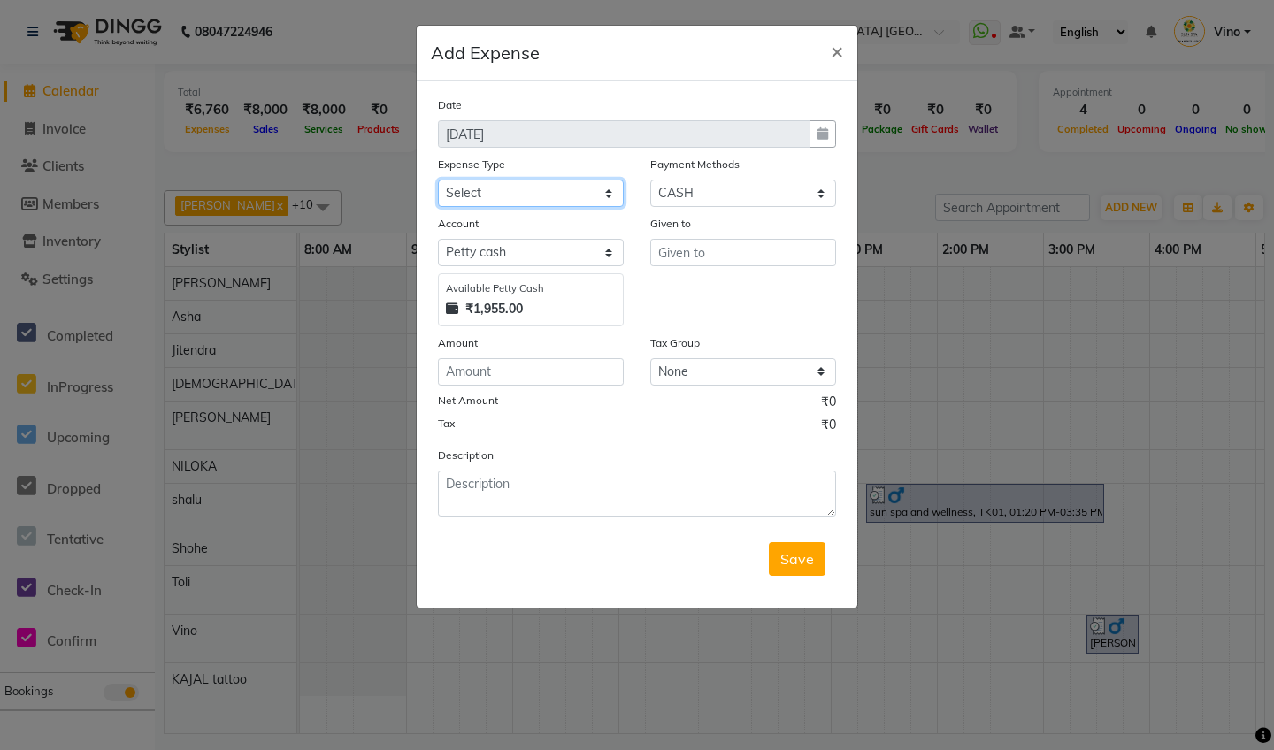
select select "12828"
click at [726, 252] on input "text" at bounding box center [743, 252] width 186 height 27
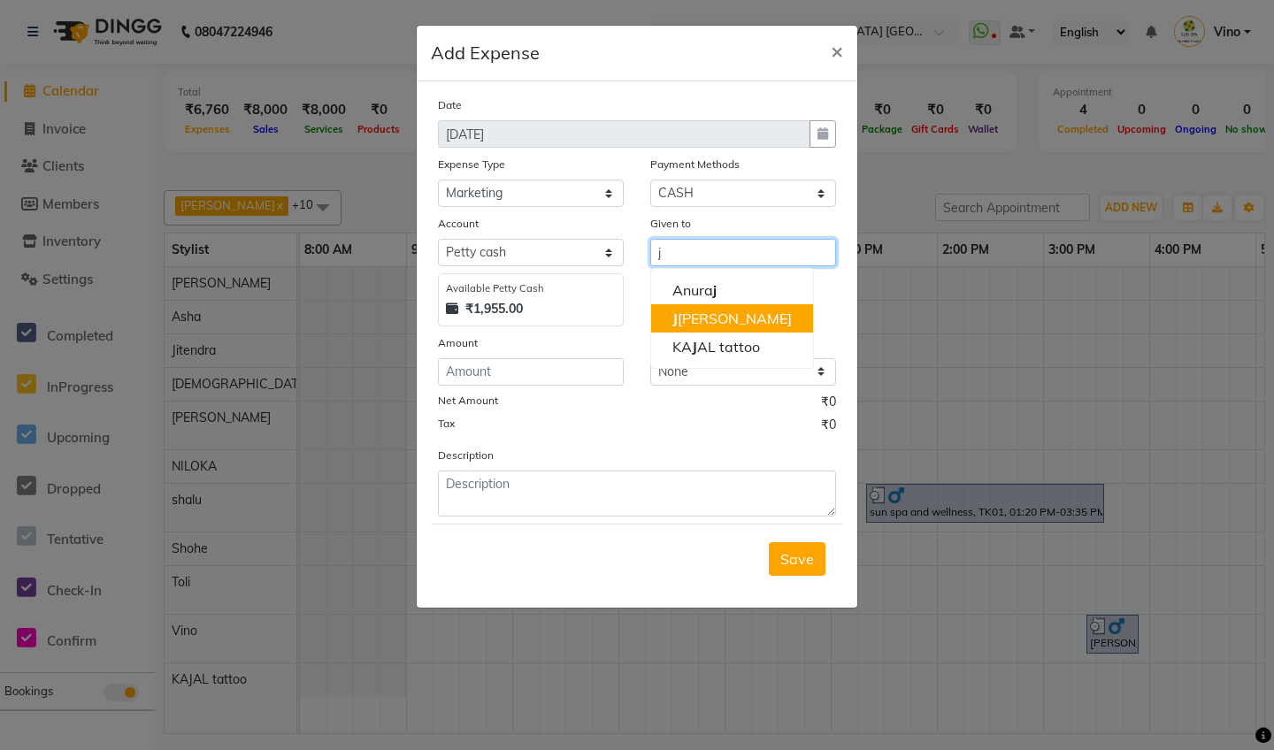
click at [718, 315] on ngb-highlight "[PERSON_NAME]" at bounding box center [731, 319] width 119 height 18
type input "Jitendra"
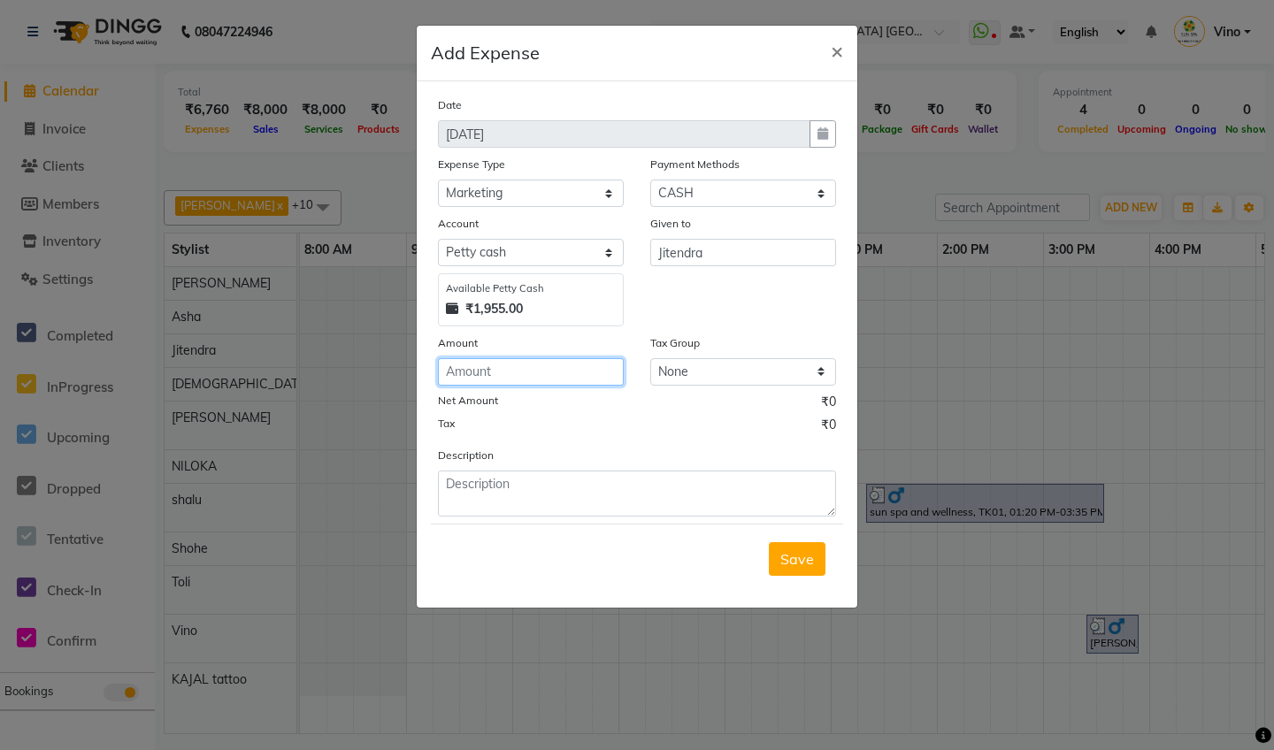
click at [537, 365] on input "number" at bounding box center [531, 371] width 186 height 27
type input "100"
click at [818, 562] on button "Save" at bounding box center [797, 559] width 57 height 34
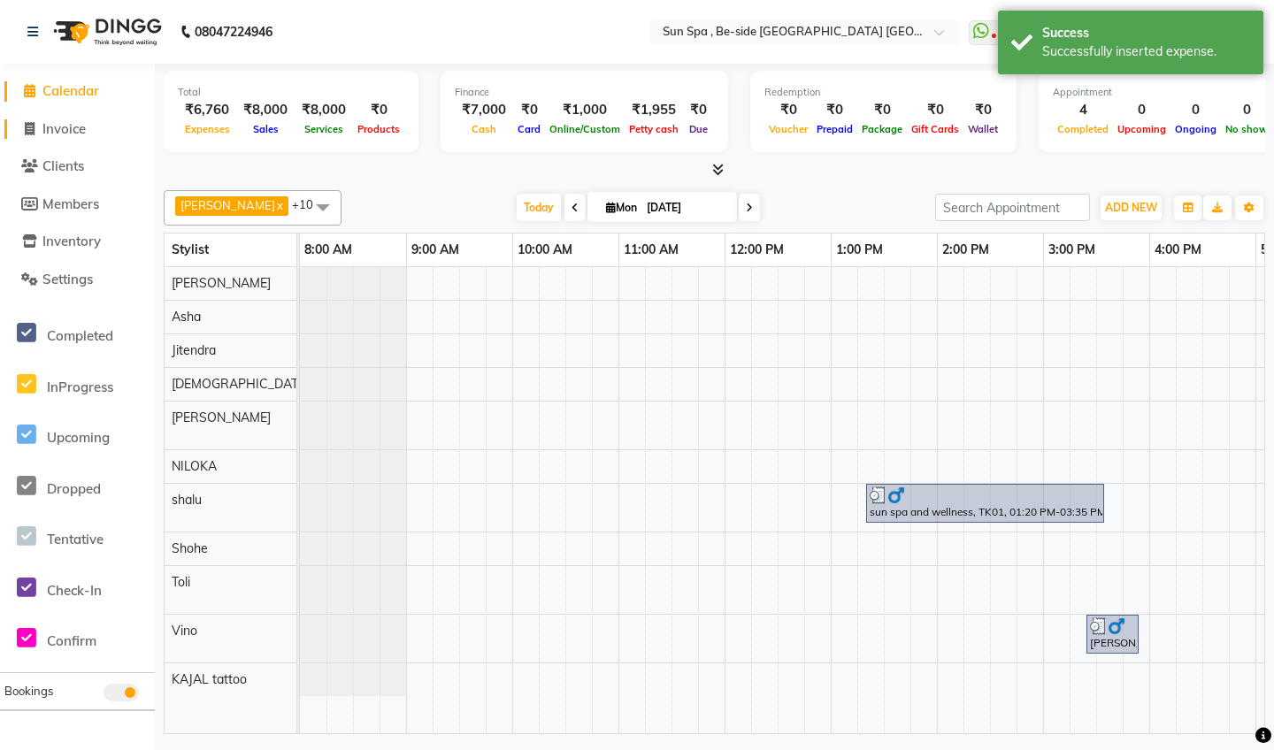
click at [101, 134] on link "Invoice" at bounding box center [77, 129] width 146 height 20
select select "service"
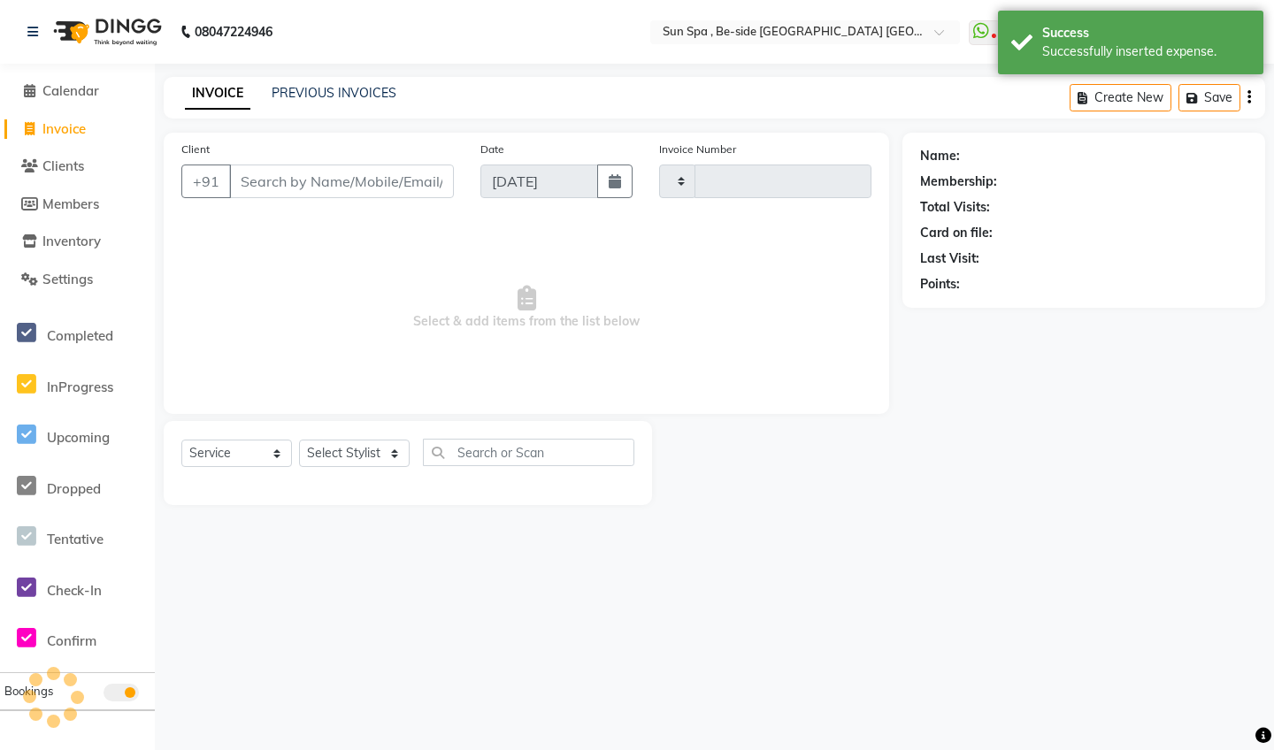
type input "1123"
select select "5782"
click at [105, 91] on link "Calendar" at bounding box center [77, 91] width 146 height 20
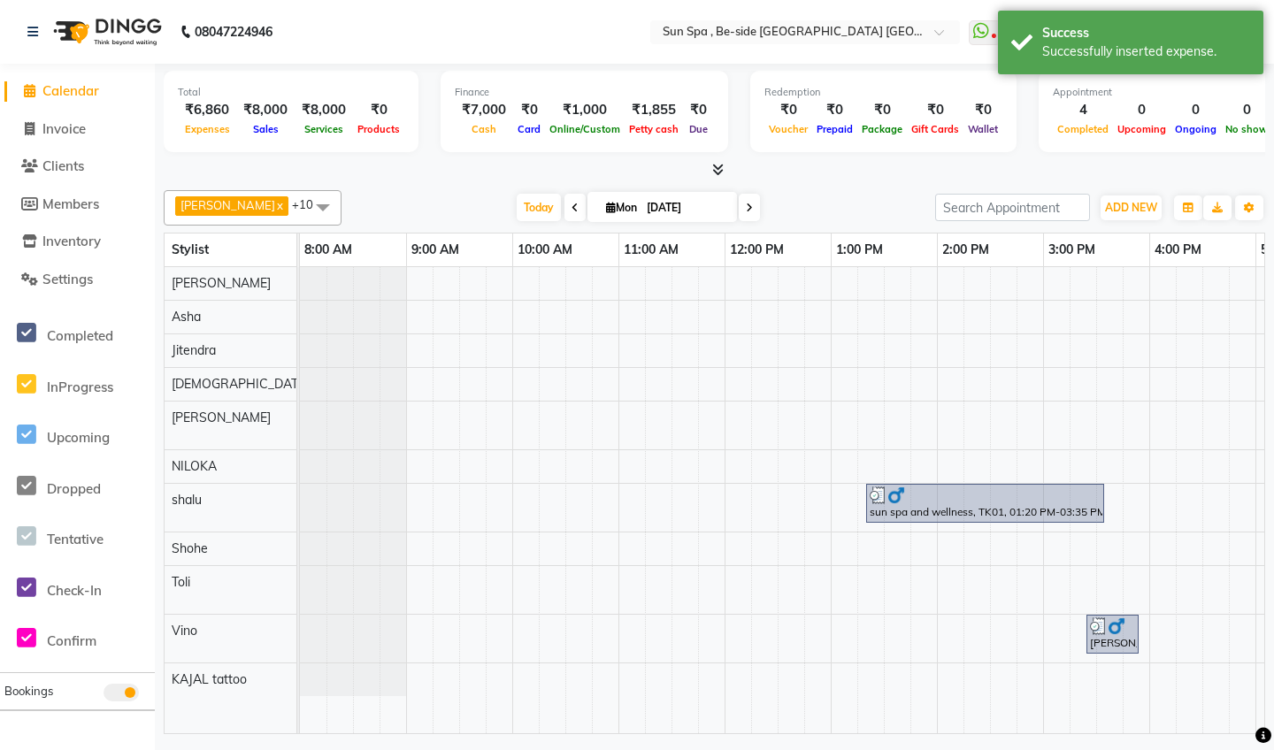
click at [720, 163] on icon at bounding box center [717, 169] width 11 height 13
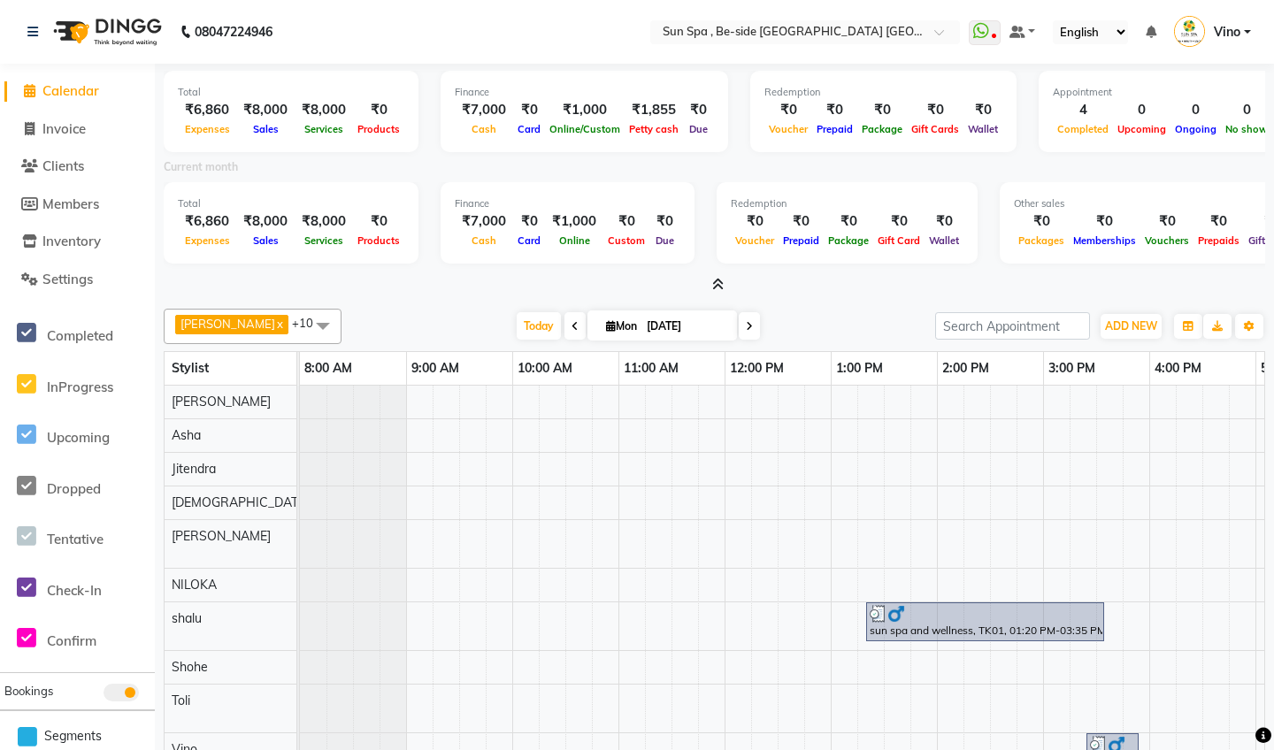
click at [719, 278] on icon at bounding box center [717, 284] width 11 height 13
